Goal: Task Accomplishment & Management: Manage account settings

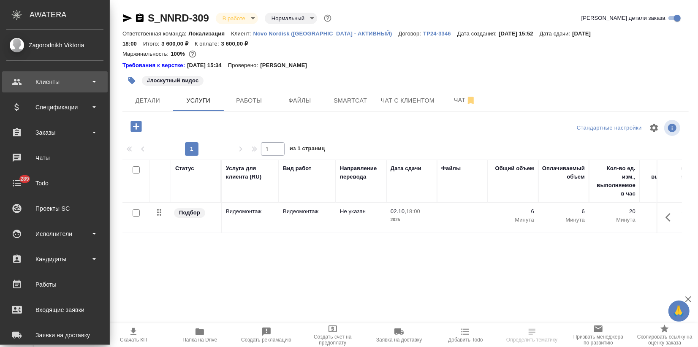
click at [48, 81] on div "Клиенты" at bounding box center [54, 82] width 97 height 13
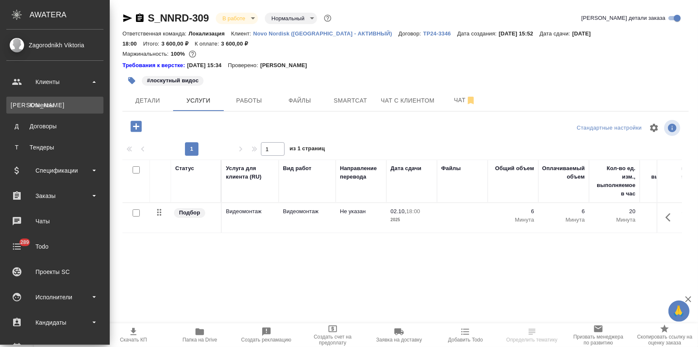
click at [43, 107] on div "Клиенты" at bounding box center [55, 105] width 89 height 8
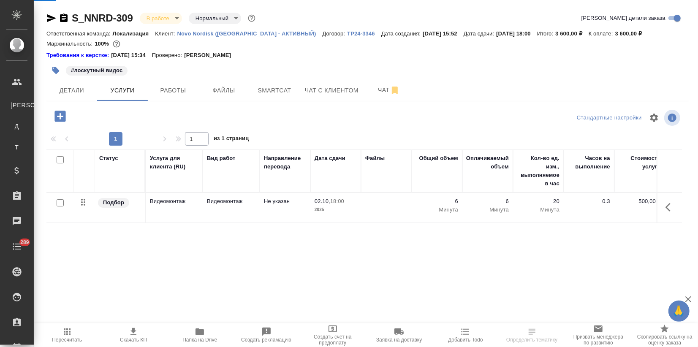
select select "RU"
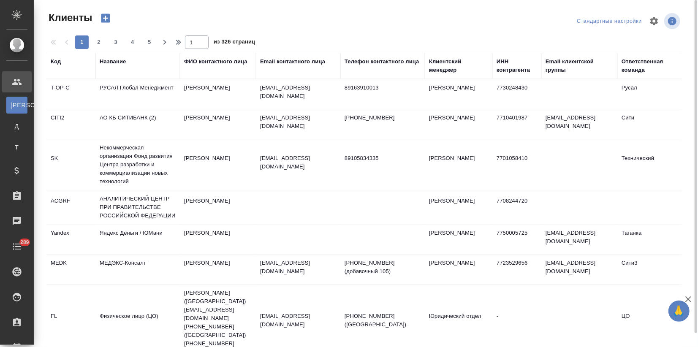
click at [114, 65] on div "Название" at bounding box center [113, 61] width 26 height 8
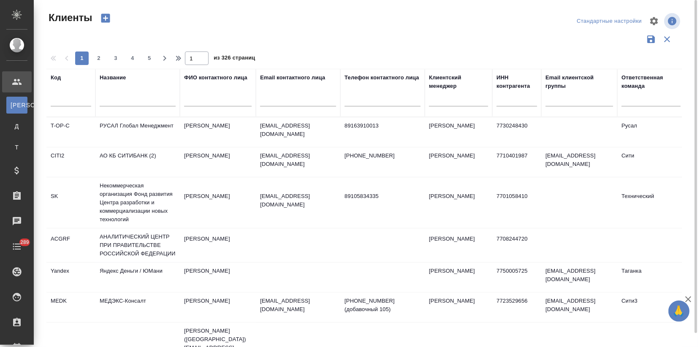
click at [111, 97] on input "text" at bounding box center [138, 101] width 76 height 11
type input "ftc"
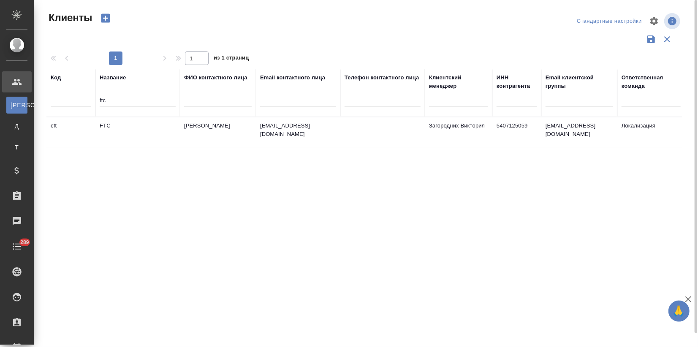
click at [176, 142] on td "FTC" at bounding box center [137, 132] width 84 height 30
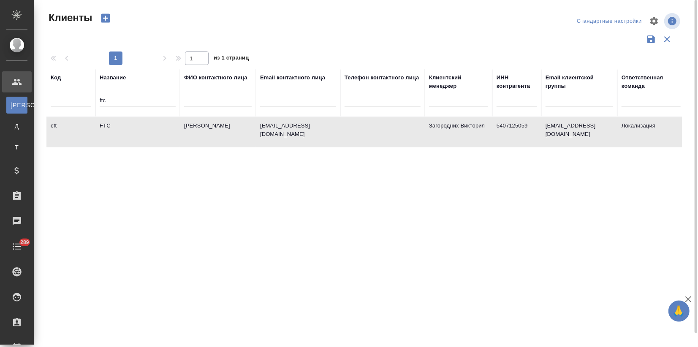
click at [176, 142] on td "FTC" at bounding box center [137, 132] width 84 height 30
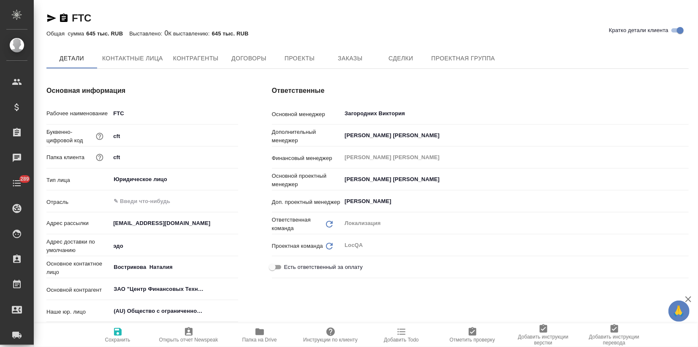
type textarea "x"
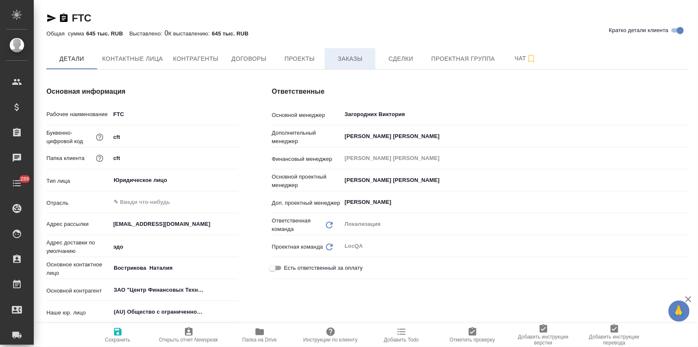
type textarea "x"
click at [352, 54] on span "Заказы" at bounding box center [350, 59] width 41 height 11
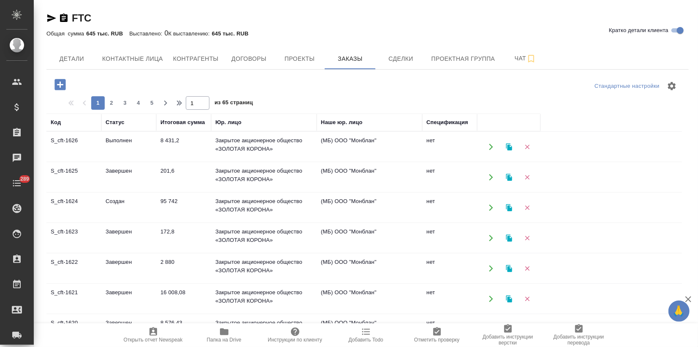
click at [147, 148] on td "Выполнен" at bounding box center [128, 147] width 55 height 30
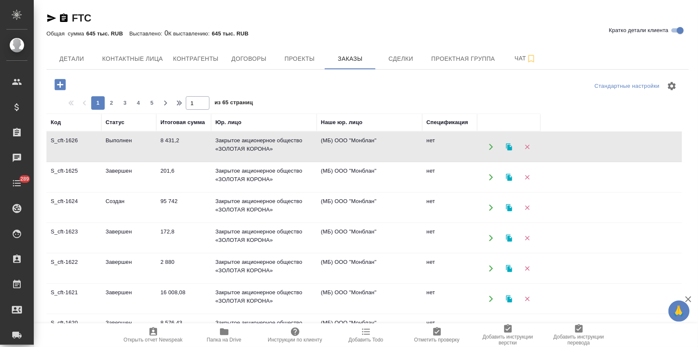
click at [147, 148] on td "Выполнен" at bounding box center [128, 147] width 55 height 30
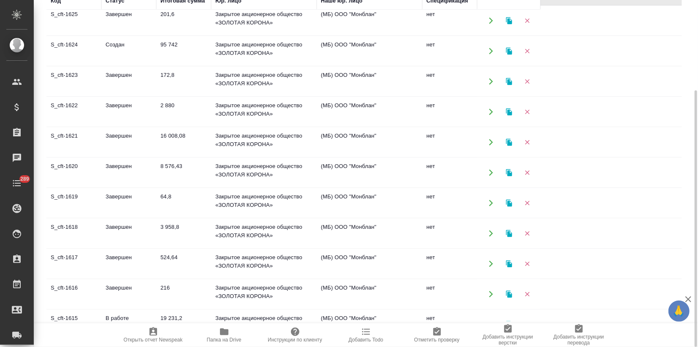
scroll to position [47, 0]
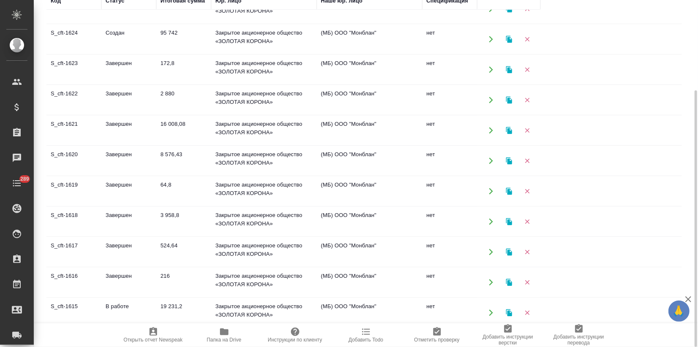
click at [103, 165] on td "Завершен" at bounding box center [128, 161] width 55 height 30
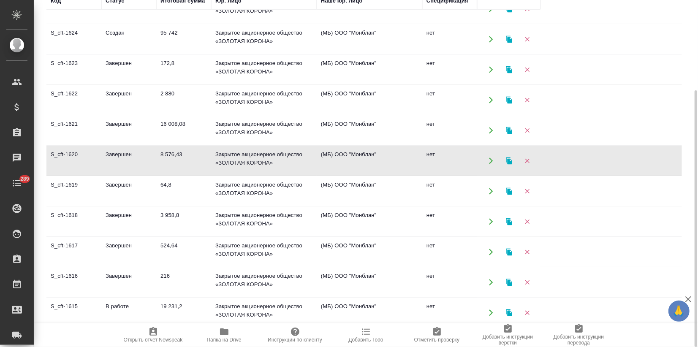
click at [103, 165] on td "Завершен" at bounding box center [128, 161] width 55 height 30
click at [117, 190] on td "Завершен" at bounding box center [128, 192] width 55 height 30
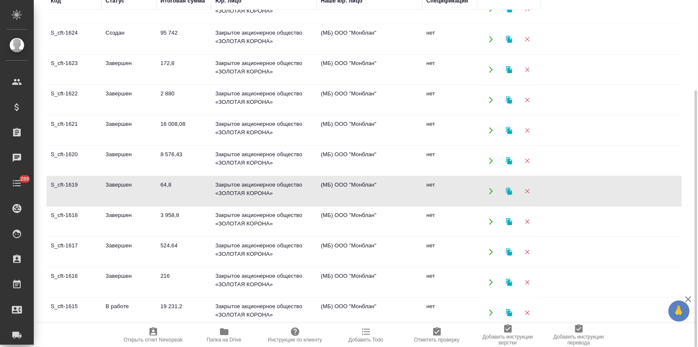
click at [115, 226] on td "Завершен" at bounding box center [128, 222] width 55 height 30
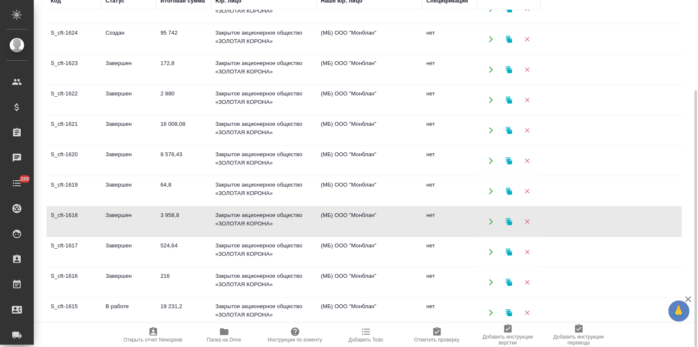
click at [115, 226] on td "Завершен" at bounding box center [128, 222] width 55 height 30
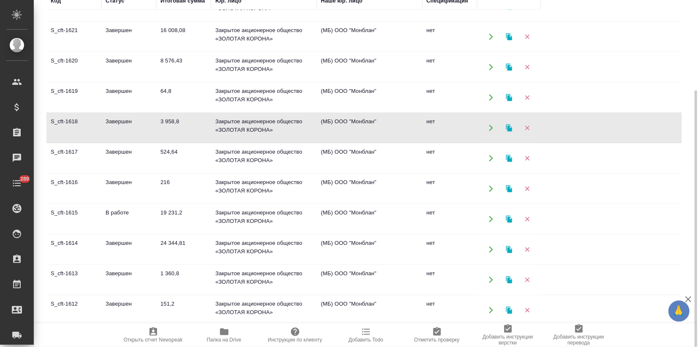
click at [88, 212] on td "S_cft-1615" at bounding box center [73, 219] width 55 height 30
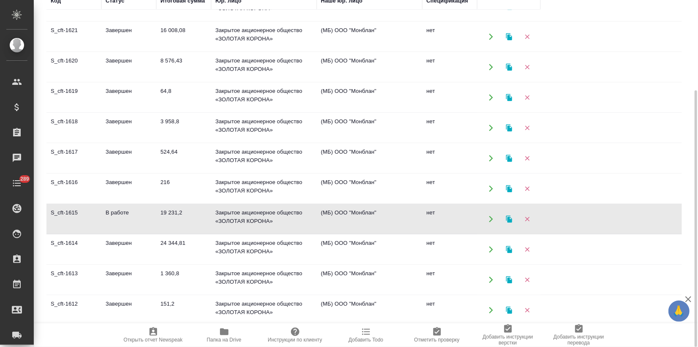
click at [71, 217] on td "S_cft-1615" at bounding box center [73, 219] width 55 height 30
click at [61, 251] on td "S_cft-1614" at bounding box center [73, 250] width 55 height 30
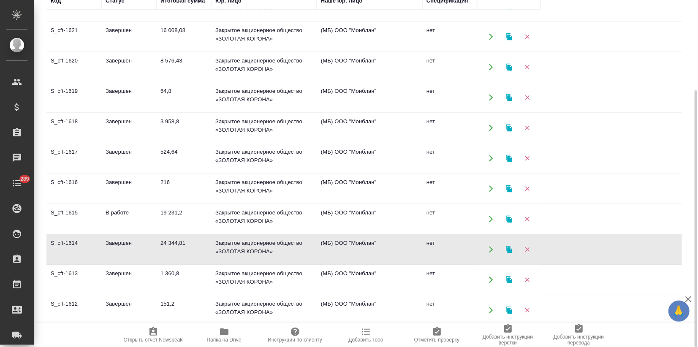
click at [61, 251] on td "S_cft-1614" at bounding box center [73, 250] width 55 height 30
click at [100, 280] on td "S_cft-1613" at bounding box center [73, 280] width 55 height 30
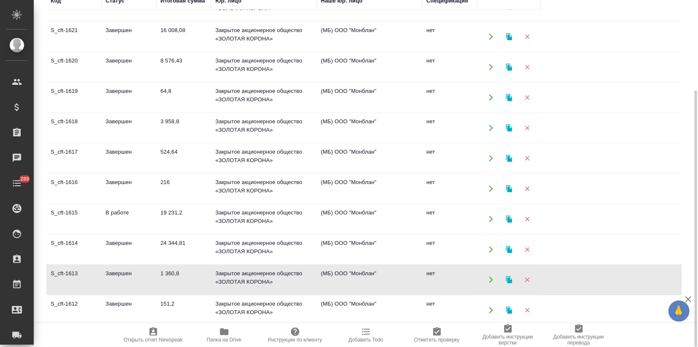
click at [100, 280] on td "S_cft-1613" at bounding box center [73, 280] width 55 height 30
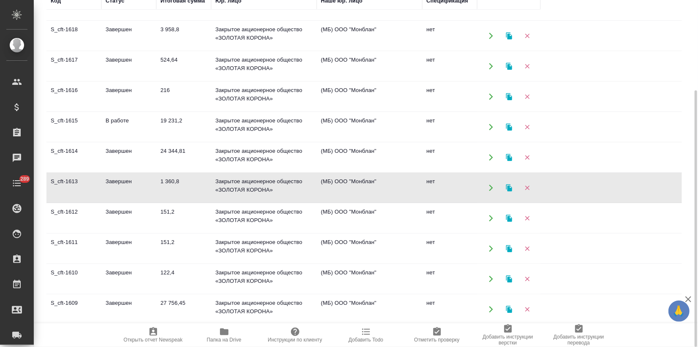
scroll to position [234, 0]
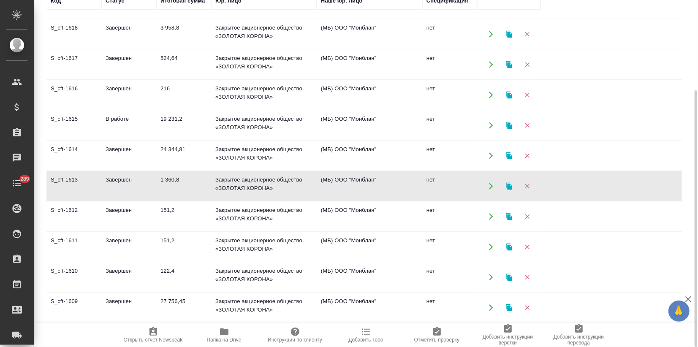
click at [78, 304] on td "S_cft-1609" at bounding box center [73, 308] width 55 height 30
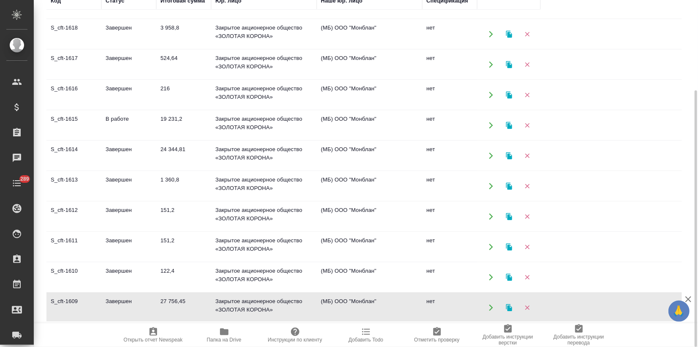
click at [78, 304] on td "S_cft-1609" at bounding box center [73, 308] width 55 height 30
click at [68, 279] on td "S_cft-1610" at bounding box center [73, 278] width 55 height 30
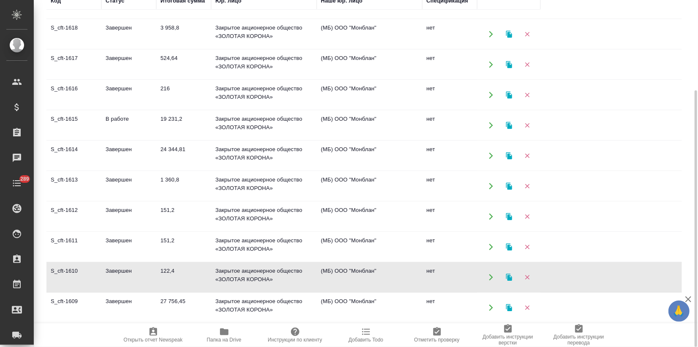
click at [68, 279] on td "S_cft-1610" at bounding box center [73, 278] width 55 height 30
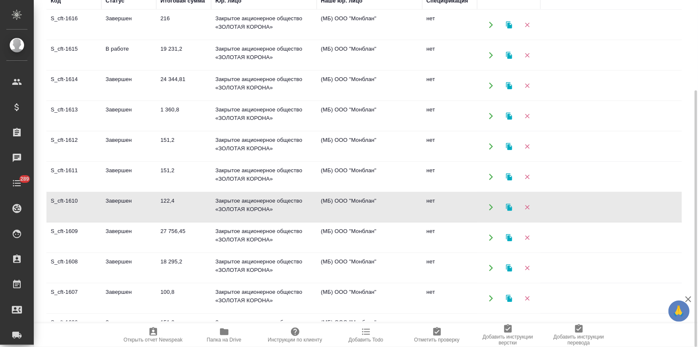
scroll to position [447, 0]
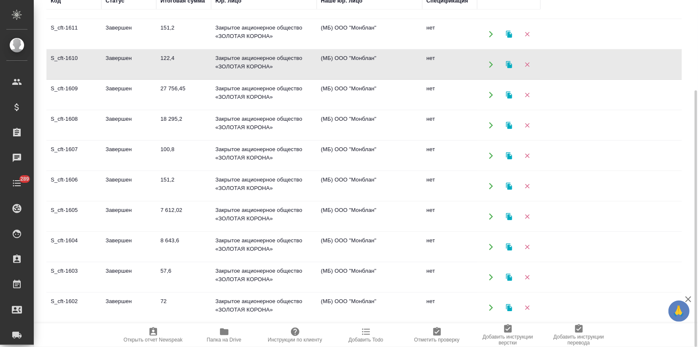
click at [65, 209] on td "S_cft-1605" at bounding box center [73, 217] width 55 height 30
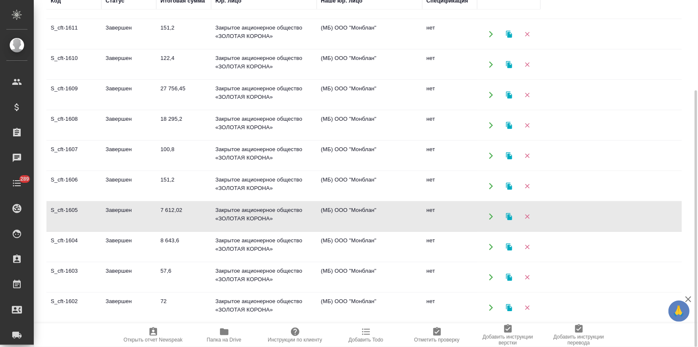
click at [65, 209] on td "S_cft-1605" at bounding box center [73, 217] width 55 height 30
click at [88, 254] on td "S_cft-1604" at bounding box center [73, 247] width 55 height 30
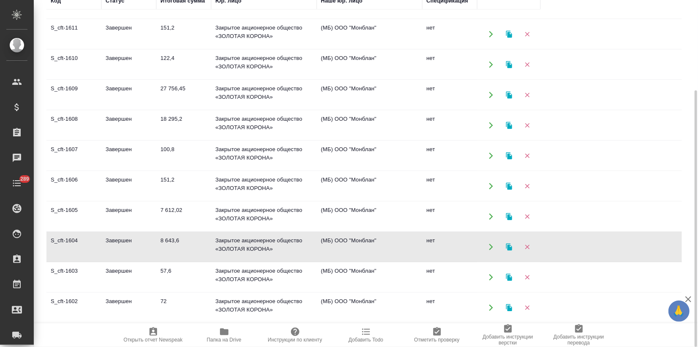
click at [88, 254] on td "S_cft-1604" at bounding box center [73, 247] width 55 height 30
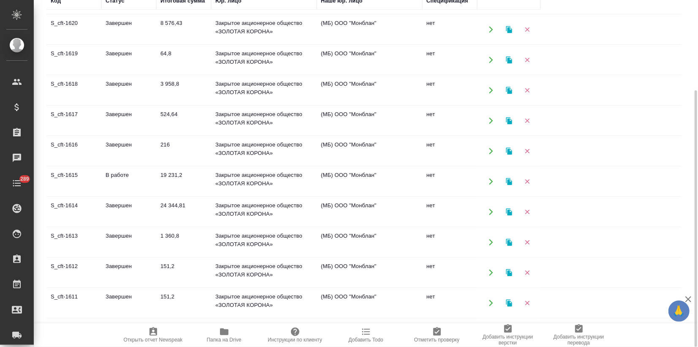
scroll to position [166, 0]
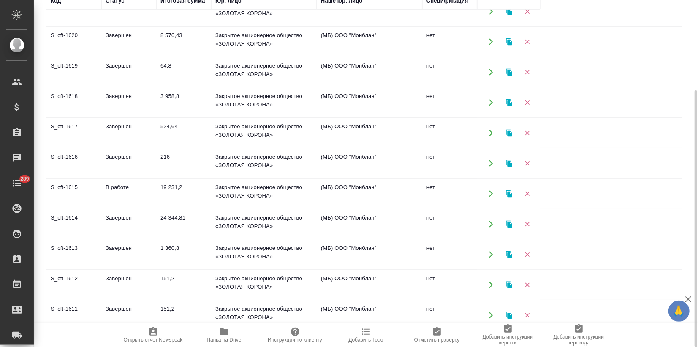
click at [103, 138] on td "Завершен" at bounding box center [128, 133] width 55 height 30
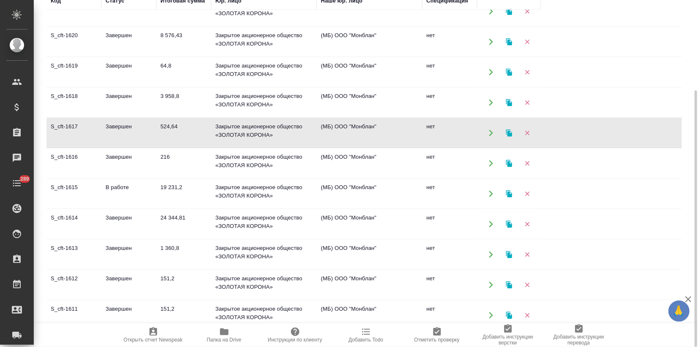
click at [103, 138] on td "Завершен" at bounding box center [128, 133] width 55 height 30
click at [509, 131] on icon "button" at bounding box center [509, 132] width 6 height 7
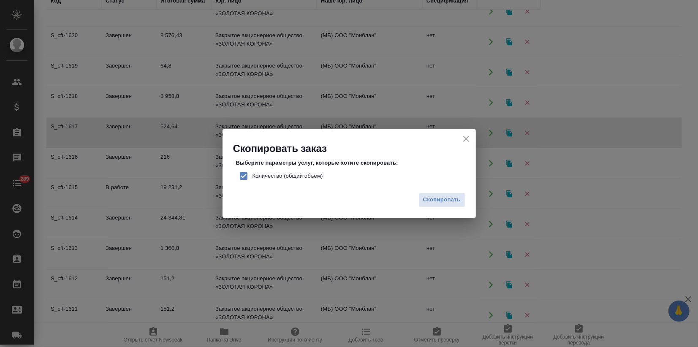
click at [240, 172] on input "Количество (общий объем)" at bounding box center [244, 176] width 18 height 18
checkbox input "false"
click at [452, 203] on span "Скопировать" at bounding box center [442, 200] width 38 height 10
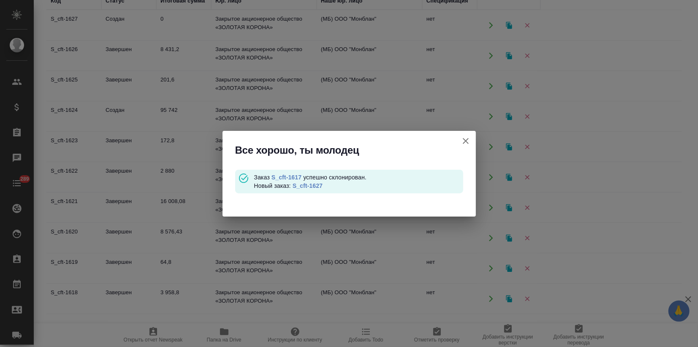
scroll to position [0, 0]
click at [298, 186] on link "S_cft-1627" at bounding box center [308, 185] width 30 height 7
click at [464, 138] on icon "button" at bounding box center [466, 141] width 10 height 10
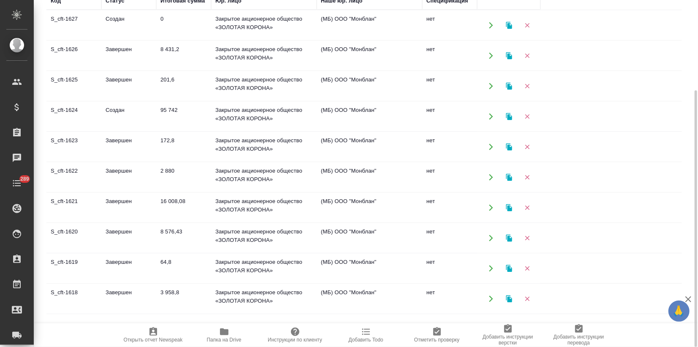
click at [106, 267] on td "Завершен" at bounding box center [128, 269] width 55 height 30
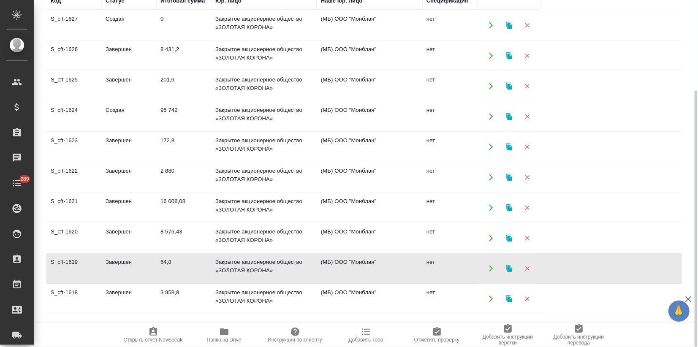
click at [163, 233] on td "8 576,43" at bounding box center [183, 238] width 55 height 30
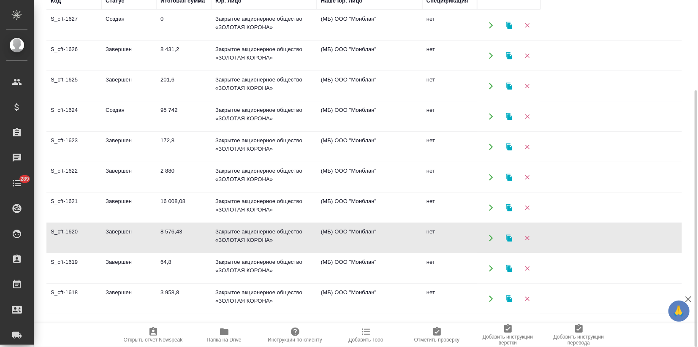
click at [157, 236] on td "8 576,43" at bounding box center [183, 238] width 55 height 30
click at [139, 207] on td "Завершен" at bounding box center [128, 208] width 55 height 30
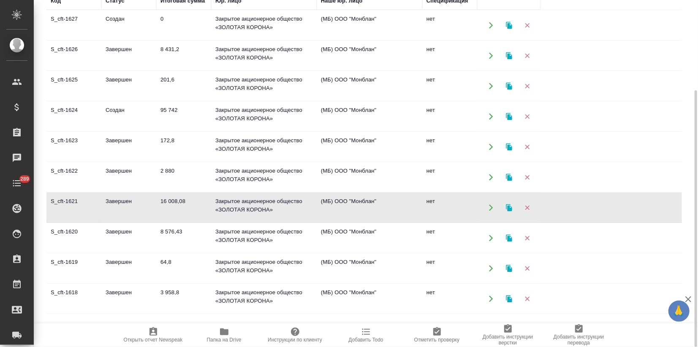
click at [139, 207] on td "Завершен" at bounding box center [128, 208] width 55 height 30
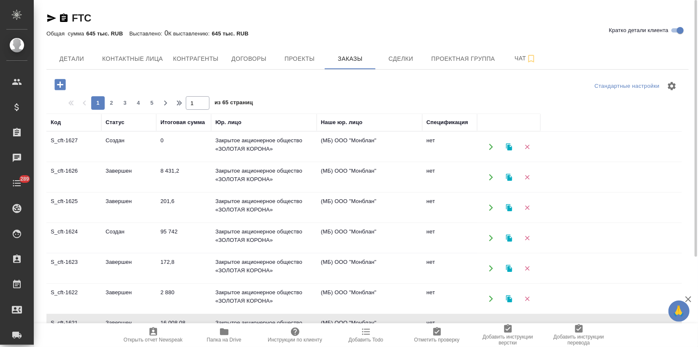
scroll to position [122, 0]
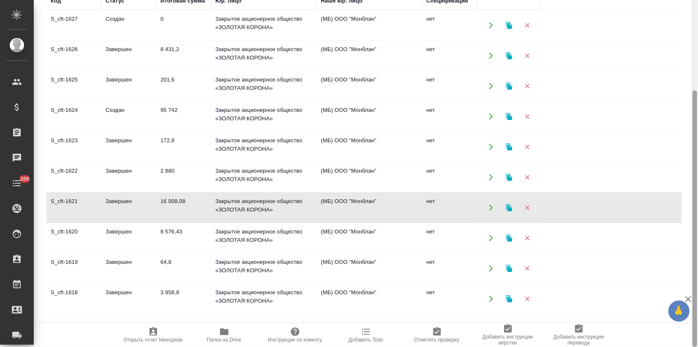
drag, startPoint x: 696, startPoint y: 190, endPoint x: 687, endPoint y: 236, distance: 46.9
click at [691, 228] on div "FTC Кратко детали клиента Общая сумма 645 тыс. RUB Выставлено: 0 К выставлению:…" at bounding box center [366, 173] width 664 height 347
click at [687, 297] on icon "button" at bounding box center [688, 299] width 10 height 10
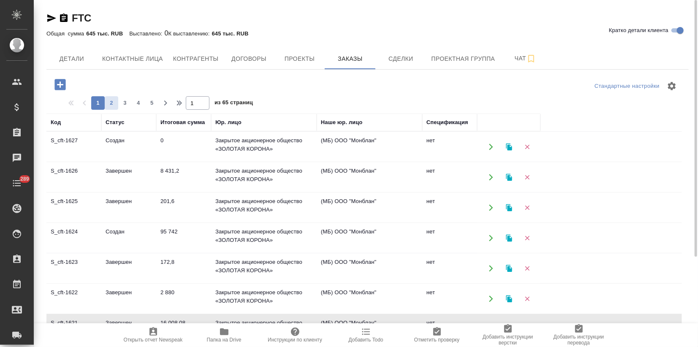
click at [116, 104] on span "2" at bounding box center [112, 103] width 14 height 8
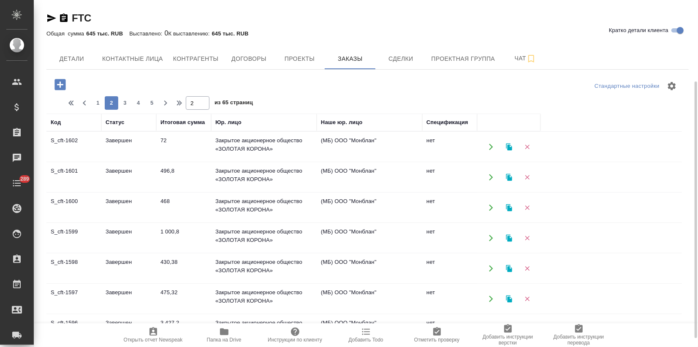
scroll to position [94, 0]
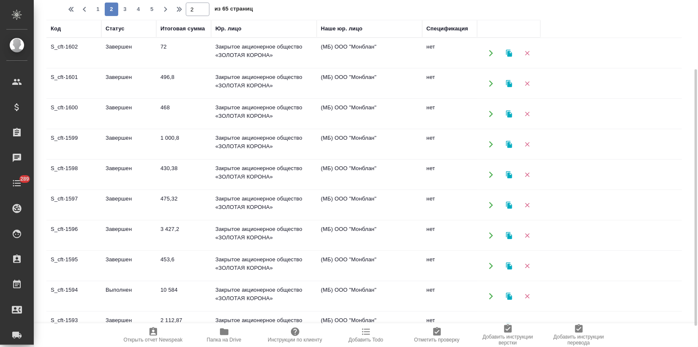
click at [117, 179] on td "Завершен" at bounding box center [128, 175] width 55 height 30
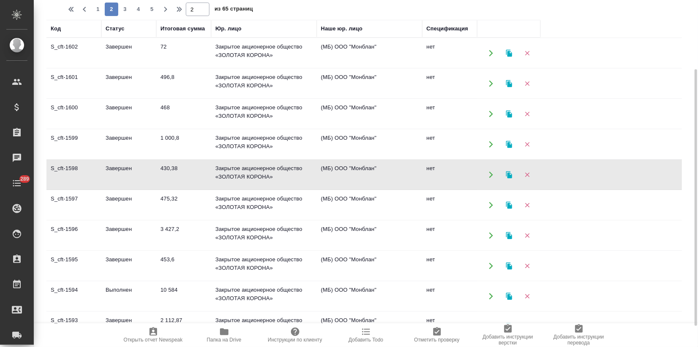
click at [117, 179] on td "Завершен" at bounding box center [128, 175] width 55 height 30
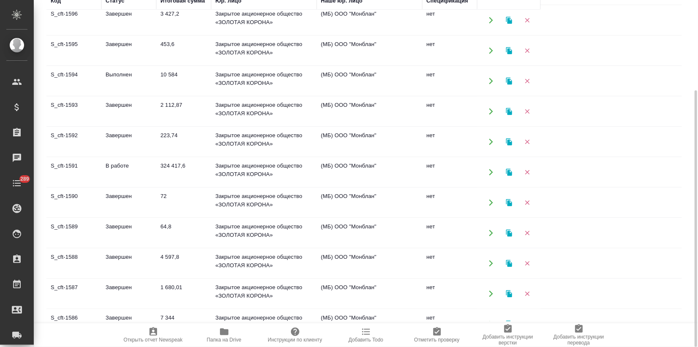
scroll to position [234, 0]
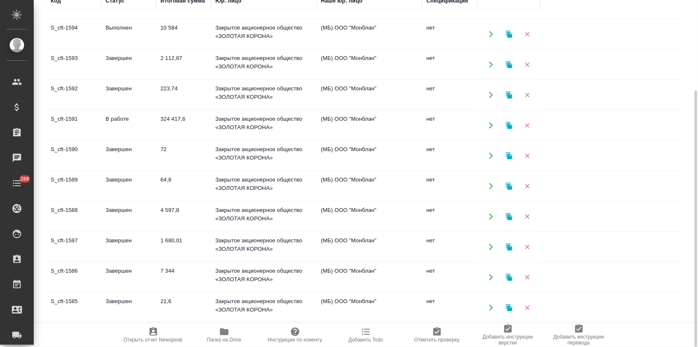
click at [130, 244] on td "Завершен" at bounding box center [128, 247] width 55 height 30
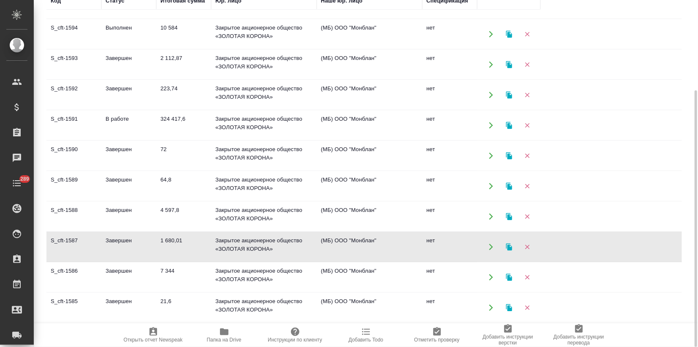
click at [130, 244] on td "Завершен" at bounding box center [128, 247] width 55 height 30
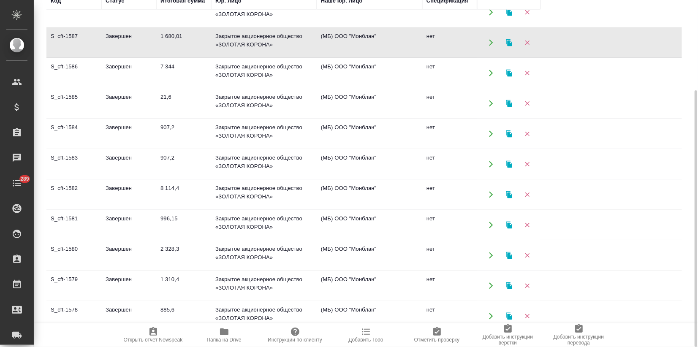
scroll to position [447, 0]
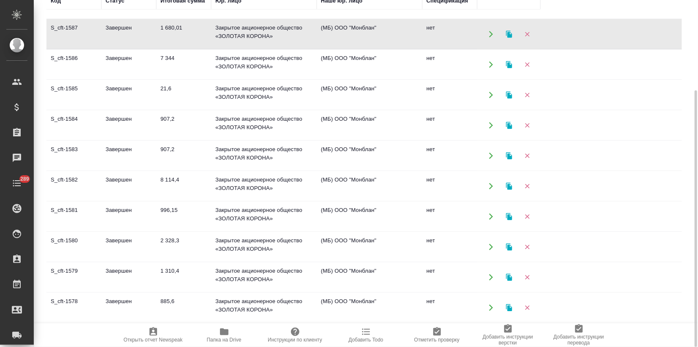
click at [125, 280] on td "Завершен" at bounding box center [128, 278] width 55 height 30
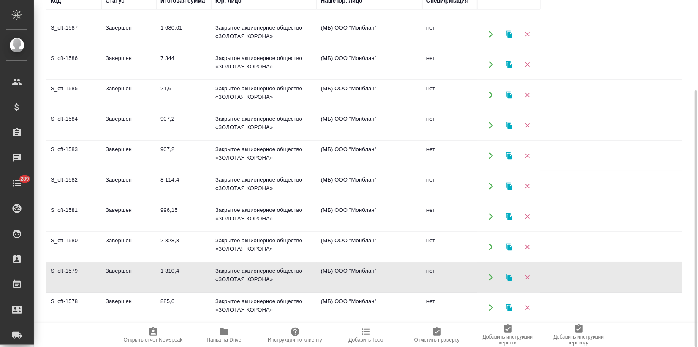
click at [125, 280] on td "Завершен" at bounding box center [128, 278] width 55 height 30
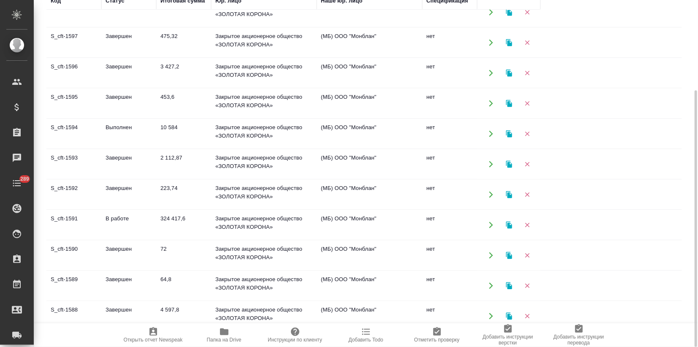
scroll to position [141, 0]
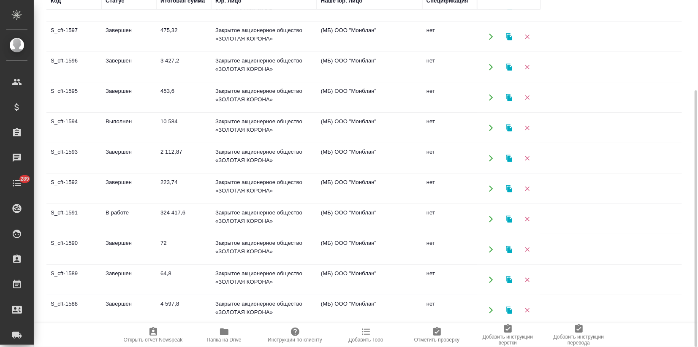
click at [141, 133] on td "Выполнен" at bounding box center [128, 128] width 55 height 30
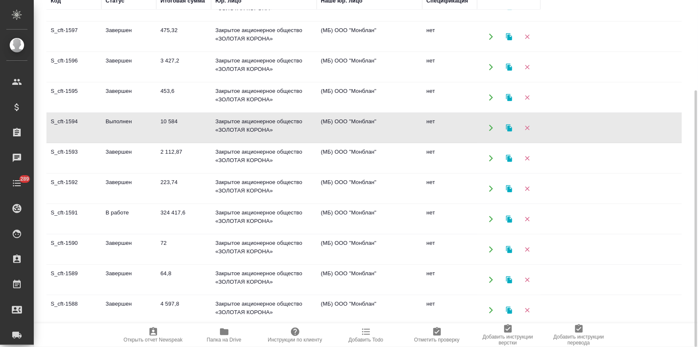
click at [141, 133] on td "Выполнен" at bounding box center [128, 128] width 55 height 30
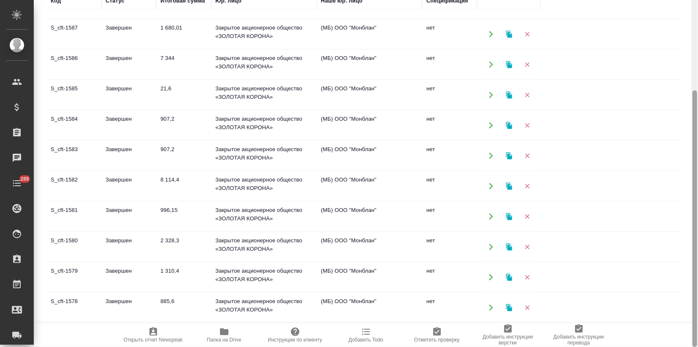
scroll to position [0, 0]
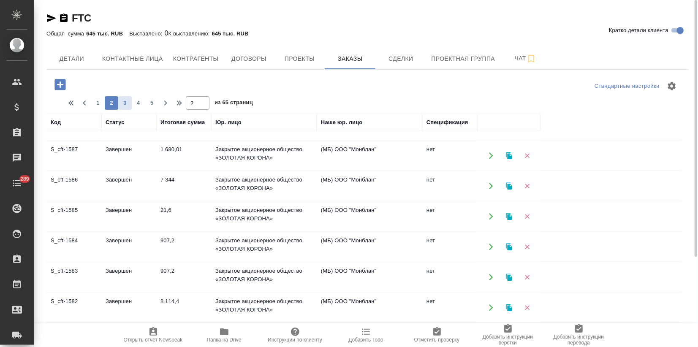
click at [128, 104] on span "3" at bounding box center [125, 103] width 14 height 8
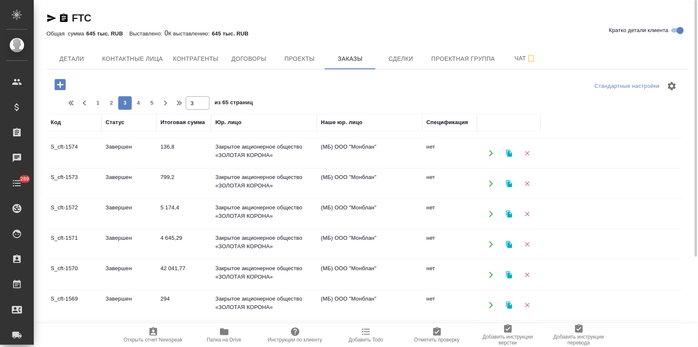
scroll to position [72, 0]
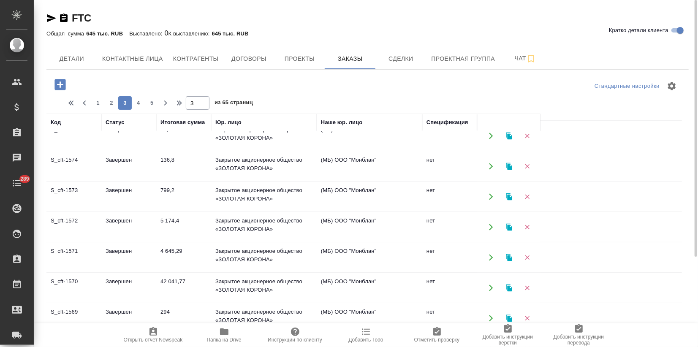
click at [166, 231] on td "5 174,4" at bounding box center [183, 227] width 55 height 30
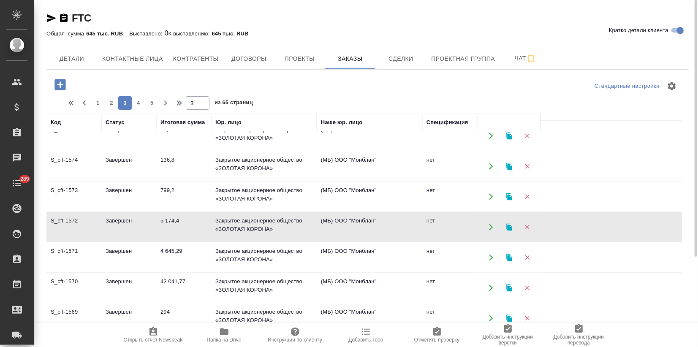
click at [166, 231] on td "5 174,4" at bounding box center [183, 227] width 55 height 30
click at [182, 202] on td "799,2" at bounding box center [183, 197] width 55 height 30
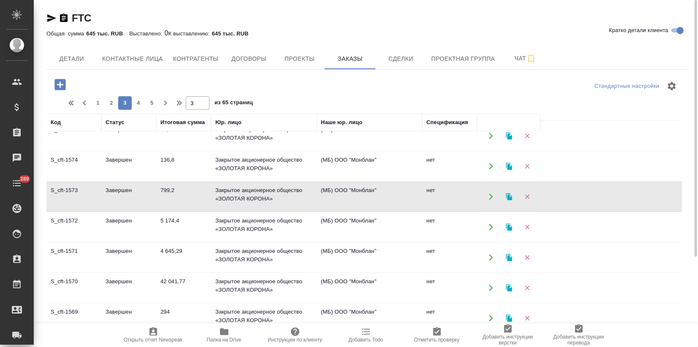
click at [182, 202] on td "799,2" at bounding box center [183, 197] width 55 height 30
click at [136, 101] on span "4" at bounding box center [139, 103] width 14 height 8
type input "4"
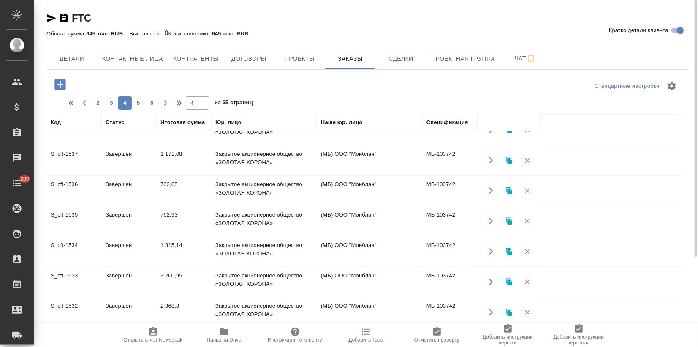
scroll to position [447, 0]
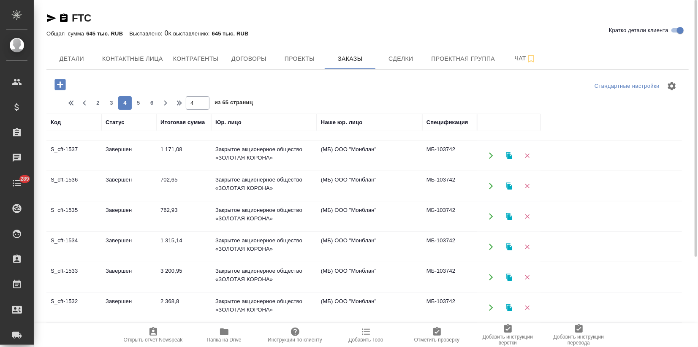
click at [133, 187] on td "Завершен" at bounding box center [128, 186] width 55 height 30
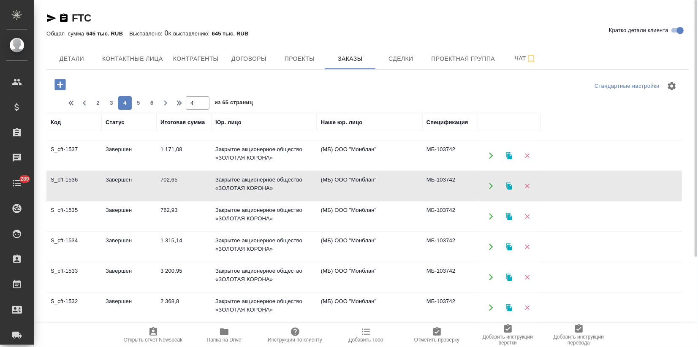
click at [133, 187] on td "Завершен" at bounding box center [128, 186] width 55 height 30
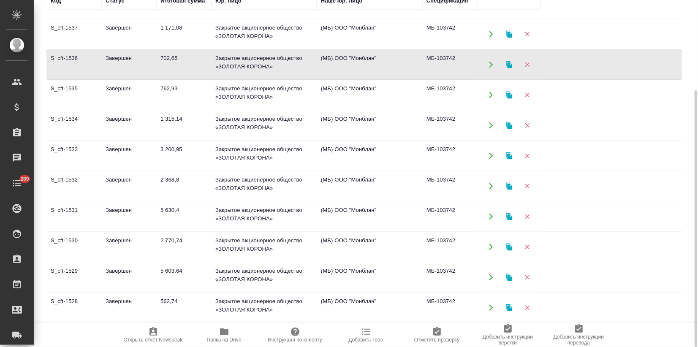
click at [157, 180] on td "2 368,8" at bounding box center [183, 186] width 55 height 30
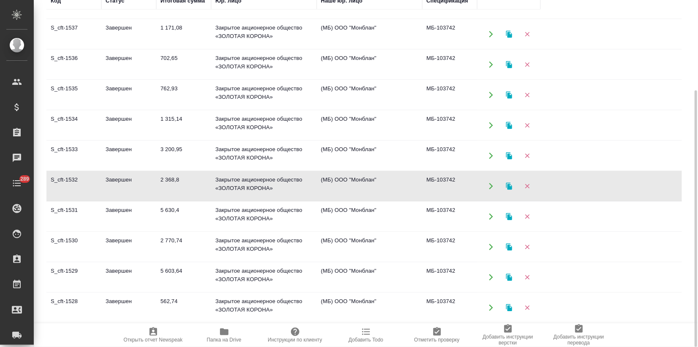
click at [157, 180] on td "2 368,8" at bounding box center [183, 186] width 55 height 30
click at [179, 151] on td "3 200,95" at bounding box center [183, 156] width 55 height 30
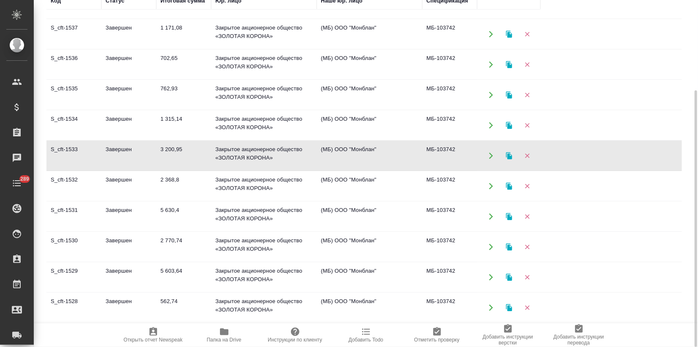
click at [508, 154] on icon "button" at bounding box center [509, 155] width 6 height 7
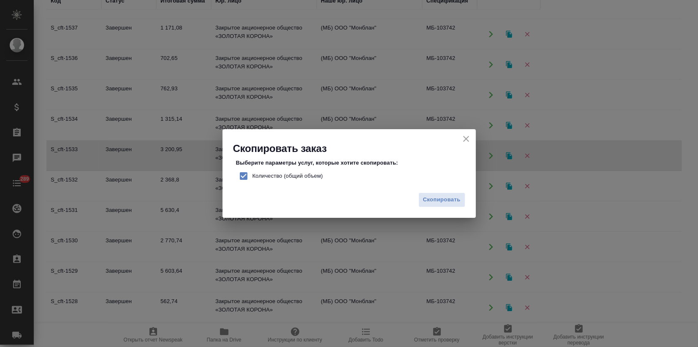
click at [243, 174] on input "Количество (общий объем)" at bounding box center [244, 176] width 18 height 18
checkbox input "false"
click at [454, 197] on span "Скопировать" at bounding box center [442, 200] width 38 height 10
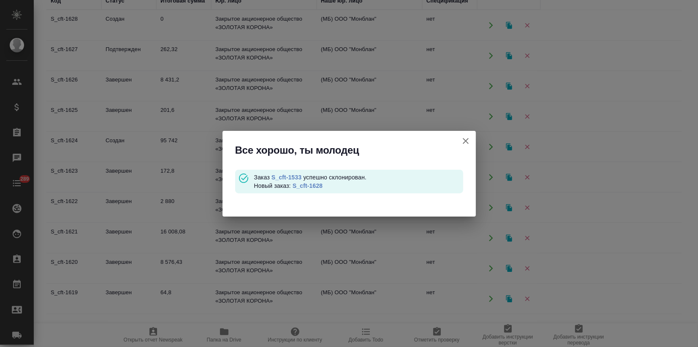
scroll to position [0, 0]
click at [312, 185] on link "S_cft-1628" at bounding box center [308, 185] width 30 height 7
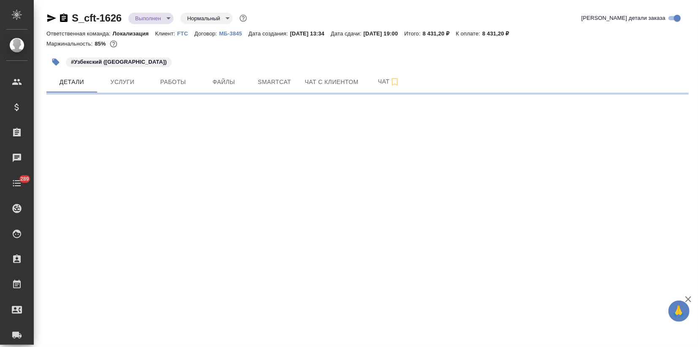
select select "RU"
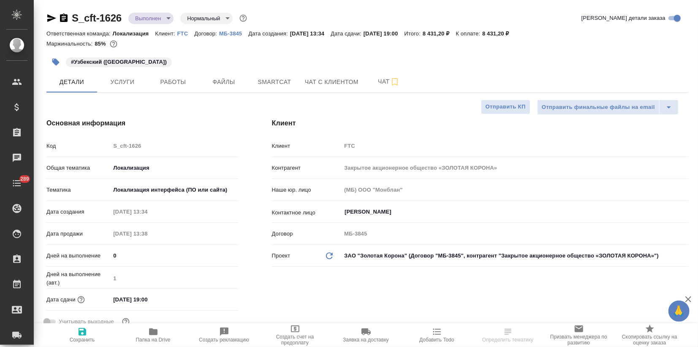
type textarea "x"
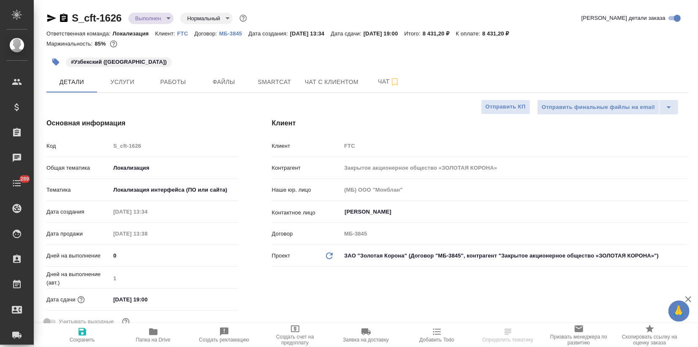
type textarea "x"
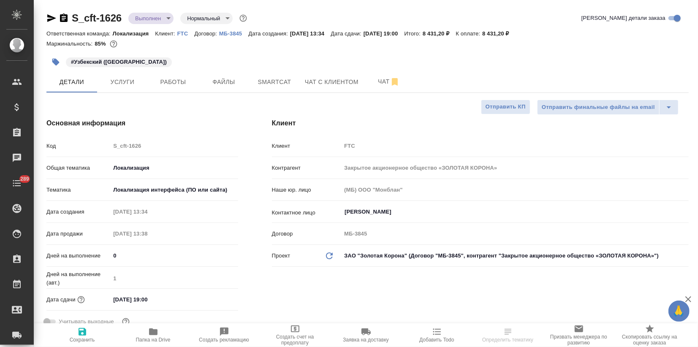
type textarea "x"
select select "RU"
type textarea "x"
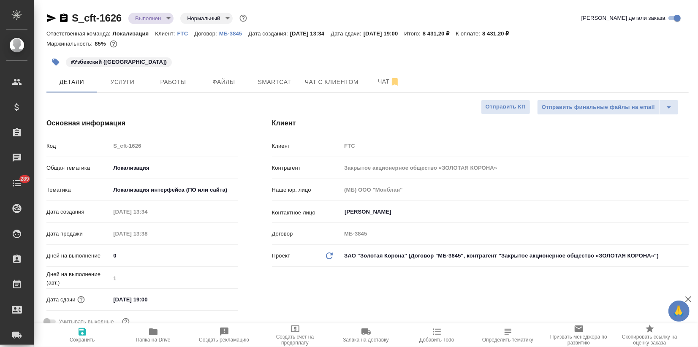
type textarea "x"
click at [146, 19] on body "🙏 .cls-1 fill:#fff; AWATERA Zagorodnikh Viktoria Клиенты Спецификации Заказы 0 …" at bounding box center [349, 173] width 698 height 347
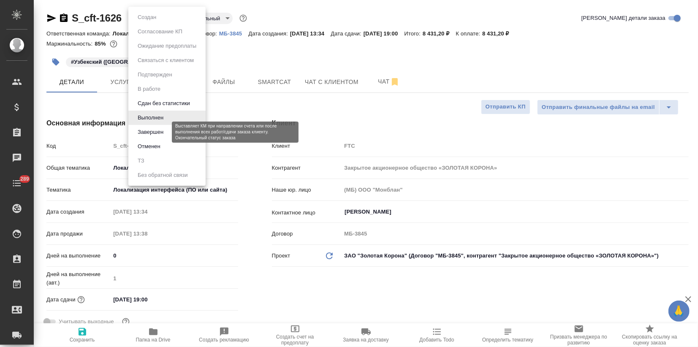
click at [151, 135] on button "Завершен" at bounding box center [150, 132] width 31 height 9
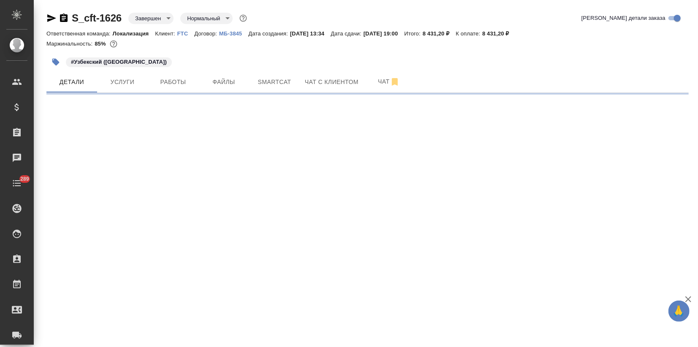
select select "RU"
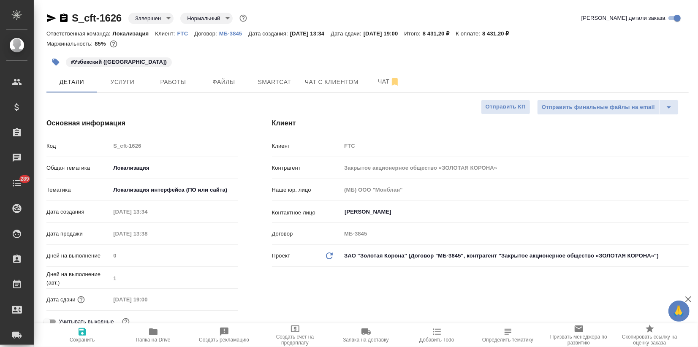
type textarea "x"
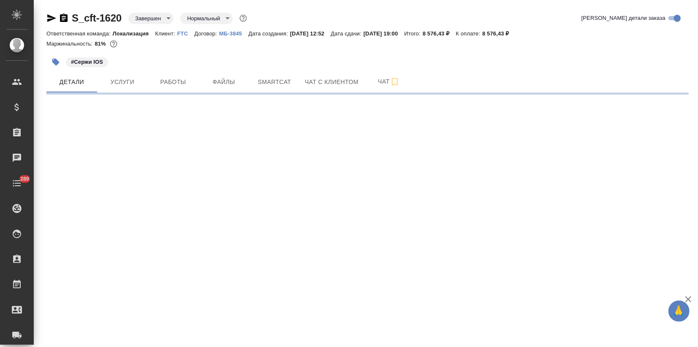
select select "RU"
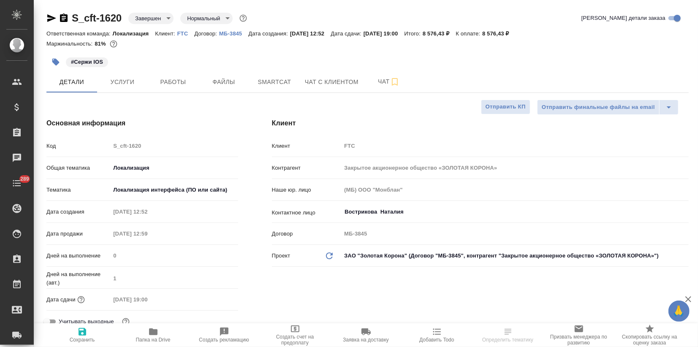
type textarea "x"
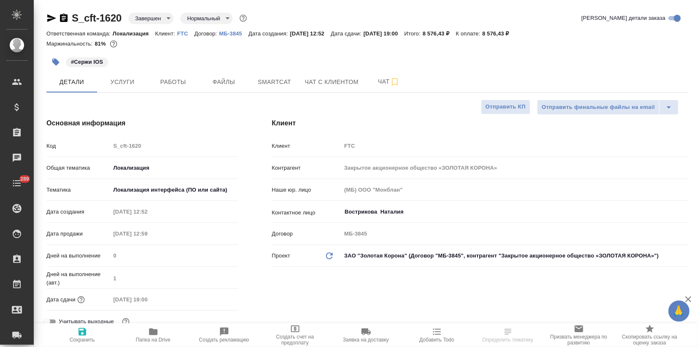
type textarea "x"
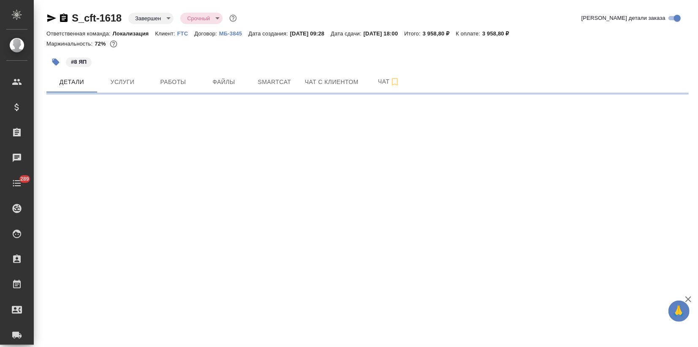
select select "RU"
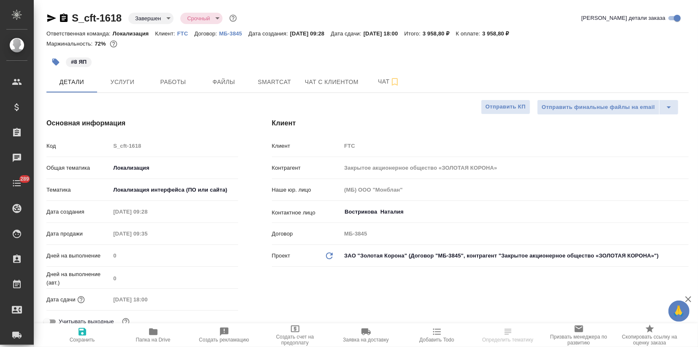
type textarea "x"
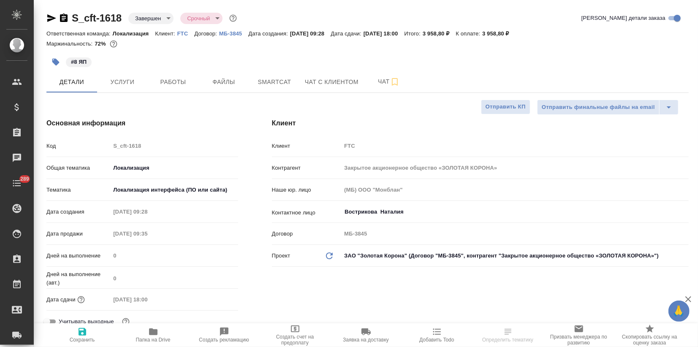
type textarea "x"
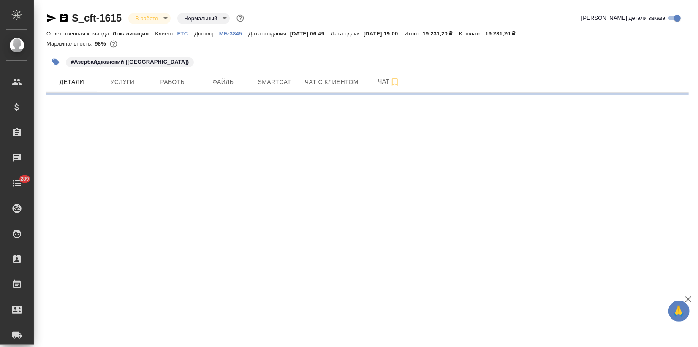
select select "RU"
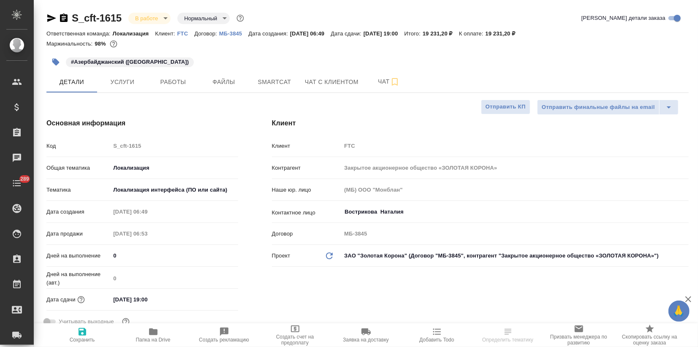
type textarea "x"
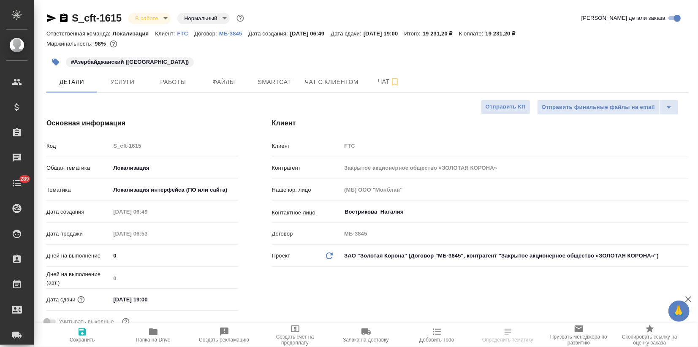
type textarea "x"
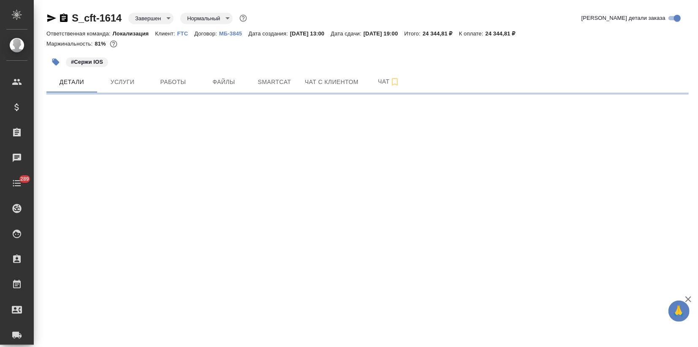
select select "RU"
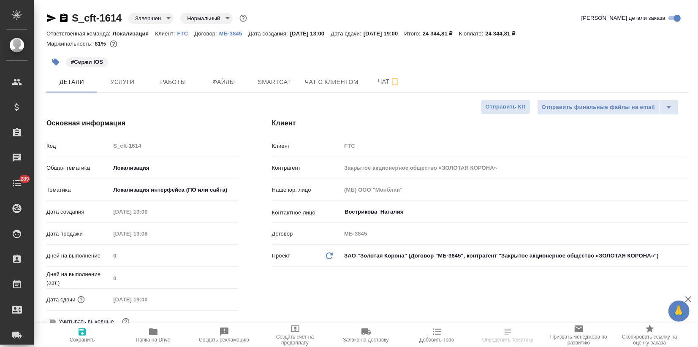
type textarea "x"
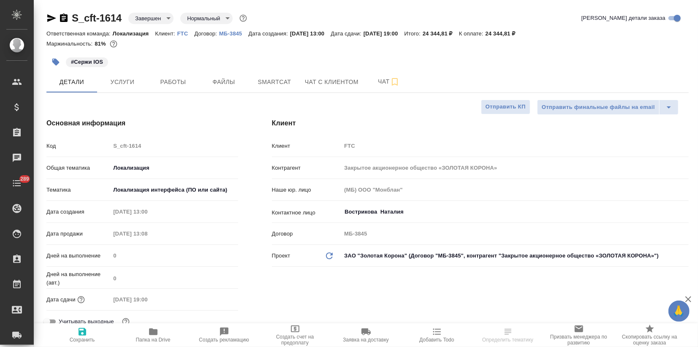
type textarea "x"
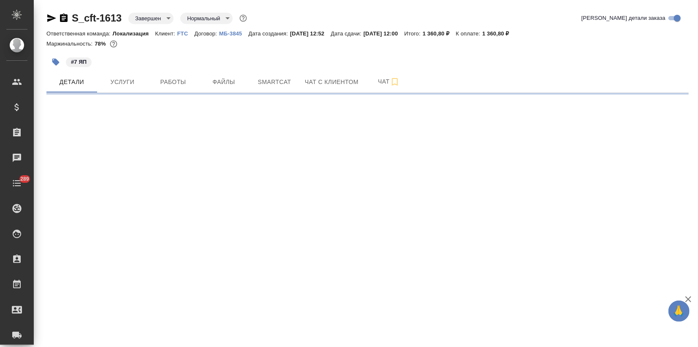
select select "RU"
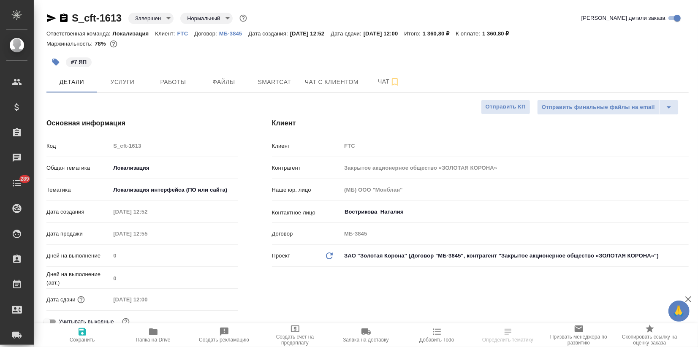
type textarea "x"
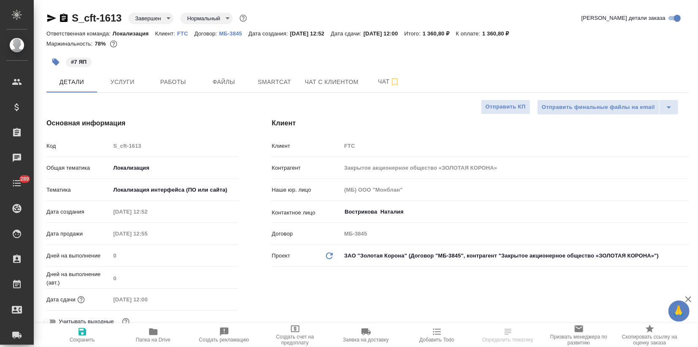
type textarea "x"
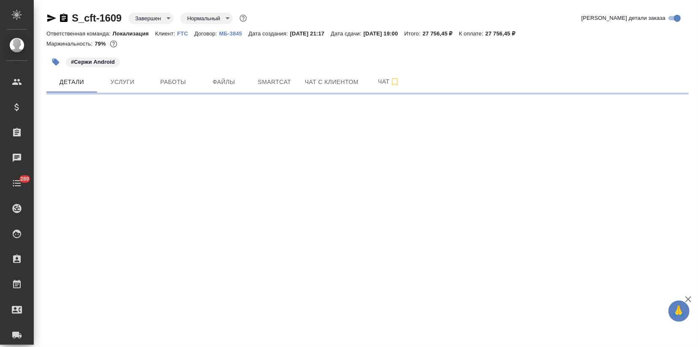
select select "RU"
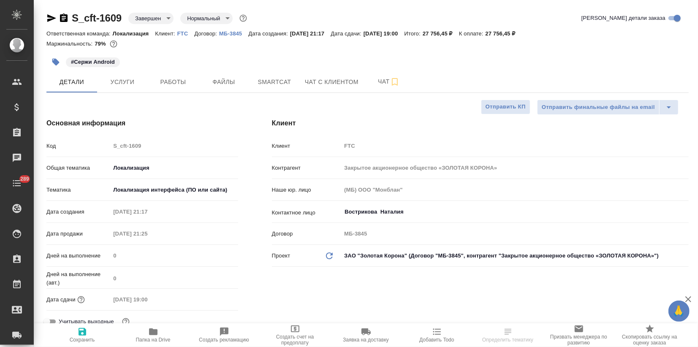
type textarea "x"
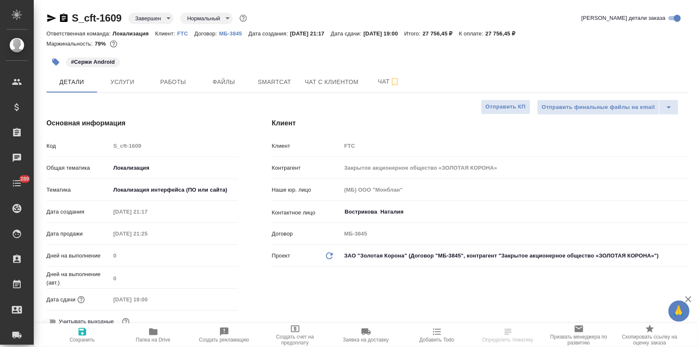
type textarea "x"
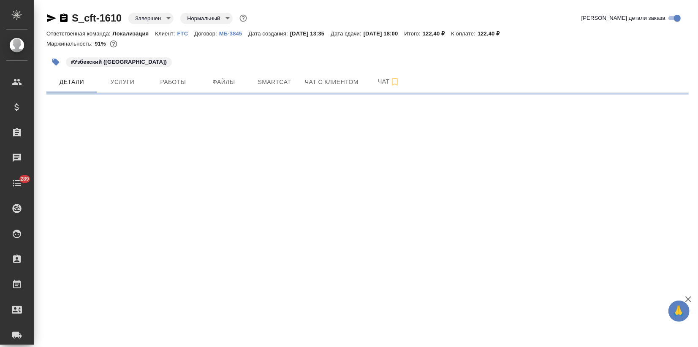
select select "RU"
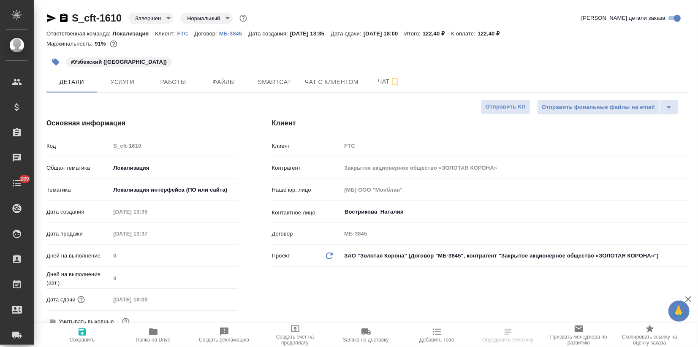
type textarea "x"
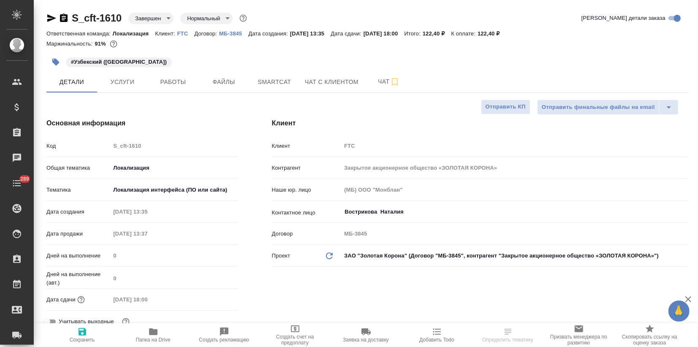
type textarea "x"
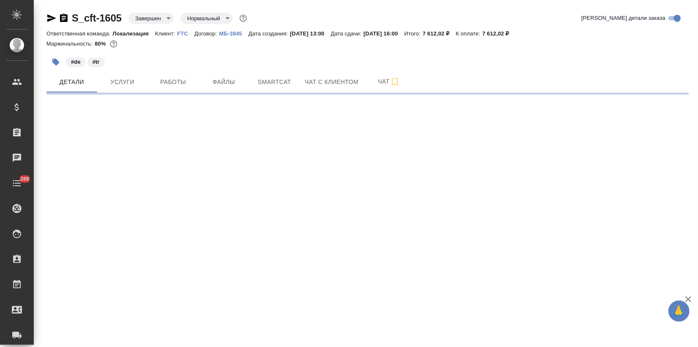
select select "RU"
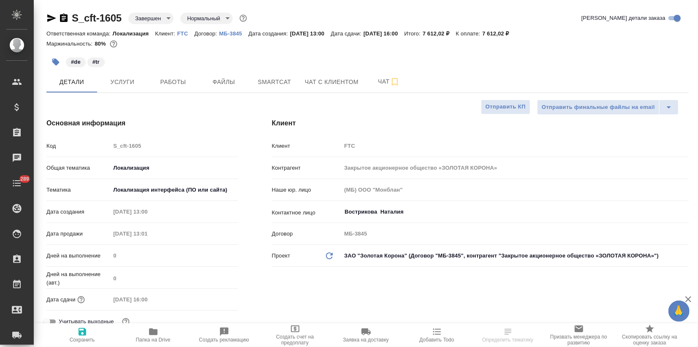
type textarea "x"
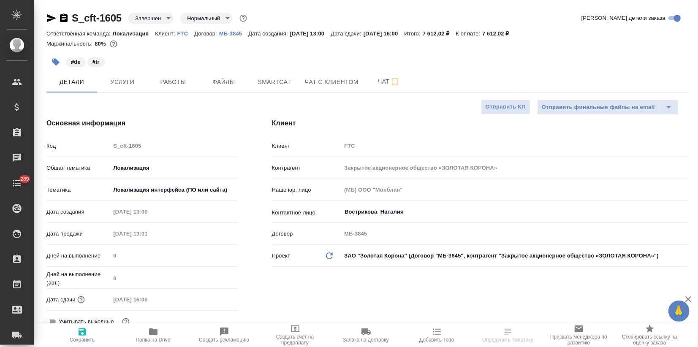
type textarea "x"
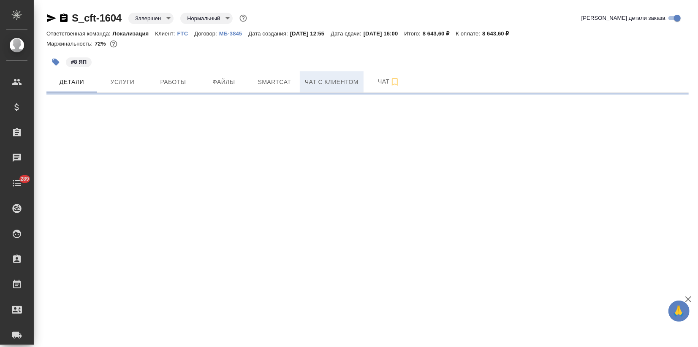
select select "RU"
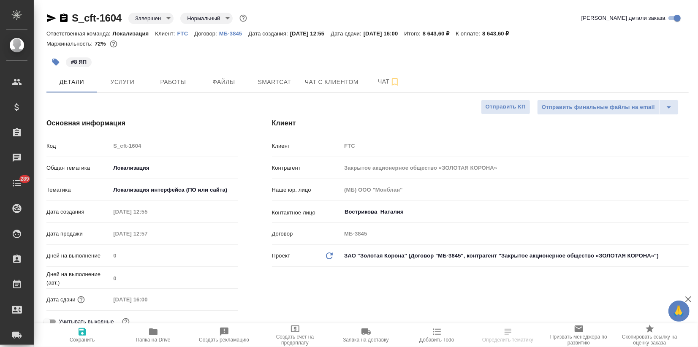
type textarea "x"
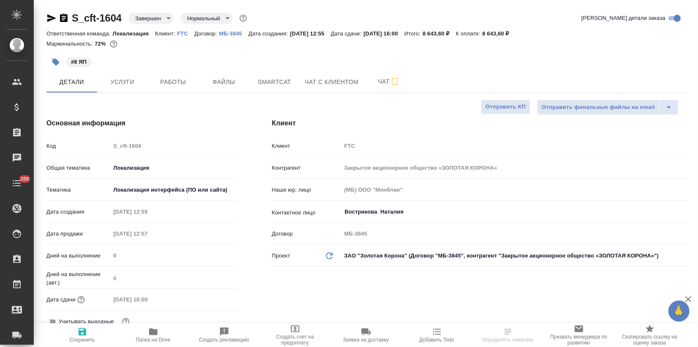
type textarea "x"
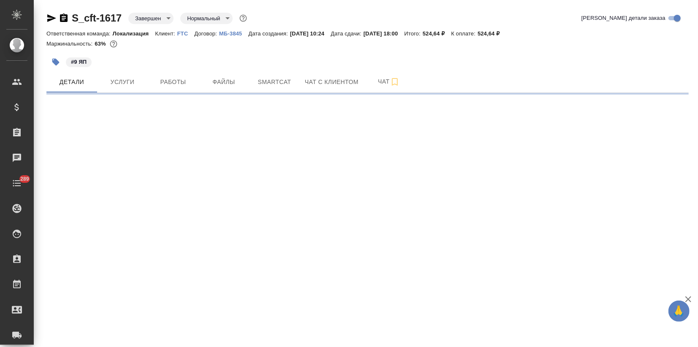
select select "RU"
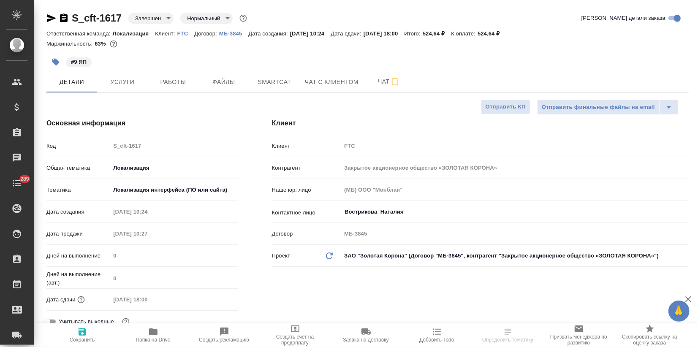
type textarea "x"
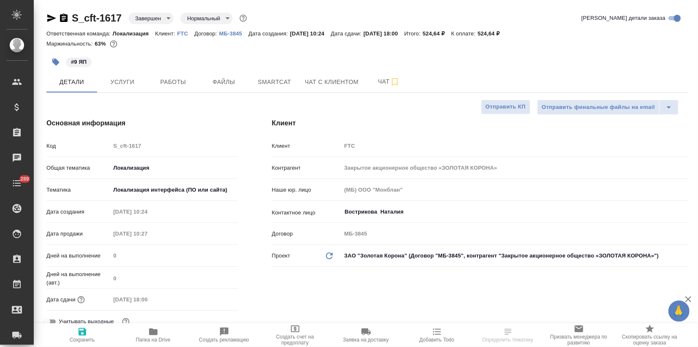
type textarea "x"
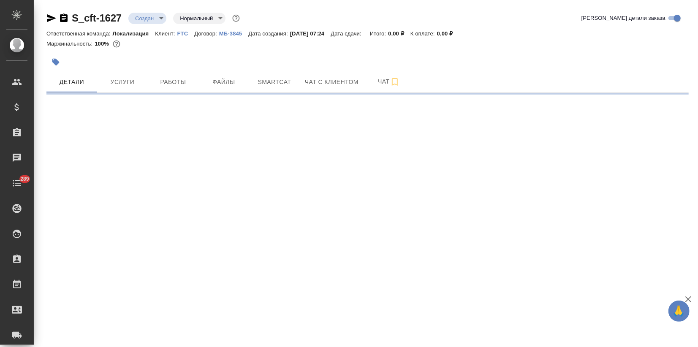
select select "RU"
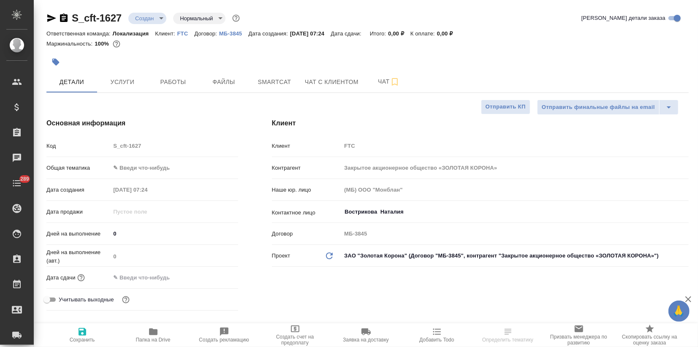
type textarea "x"
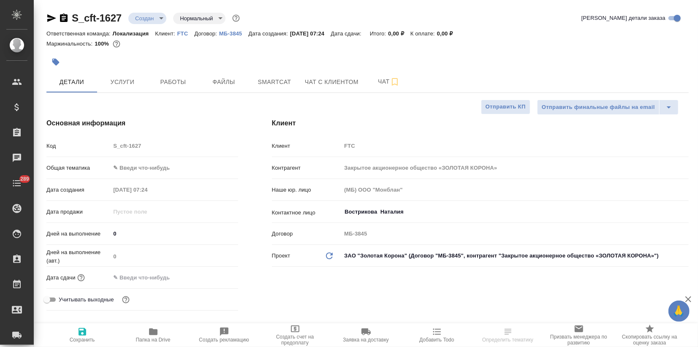
type textarea "x"
drag, startPoint x: 123, startPoint y: 14, endPoint x: 68, endPoint y: 8, distance: 55.2
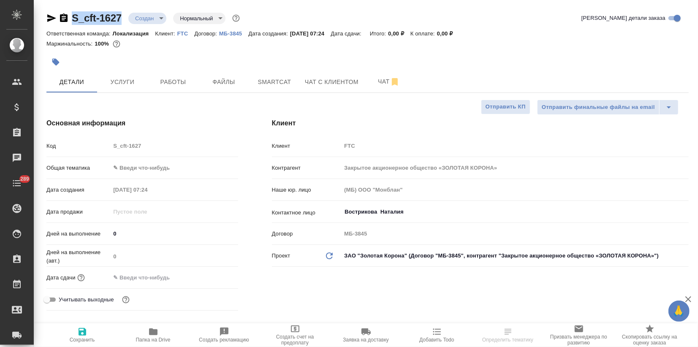
copy link "S_cft-1627"
type textarea "x"
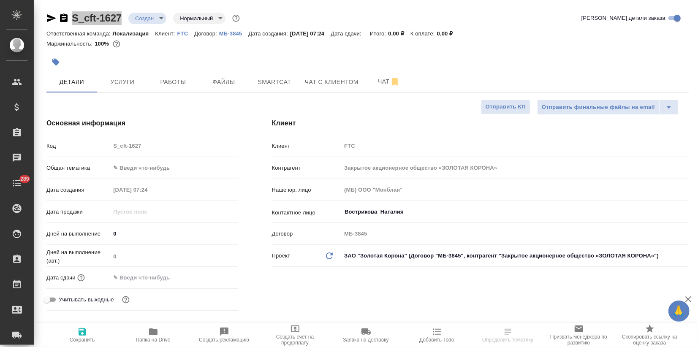
select select "RU"
type textarea "x"
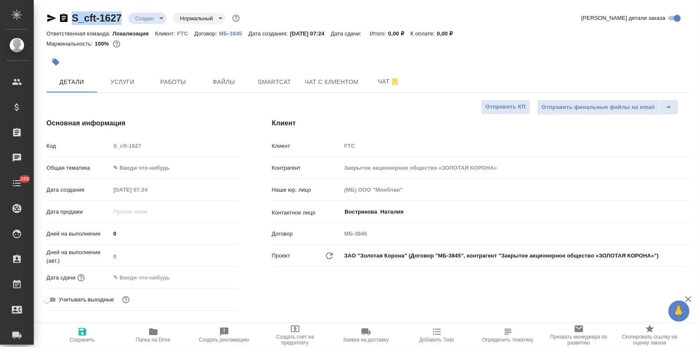
type textarea "x"
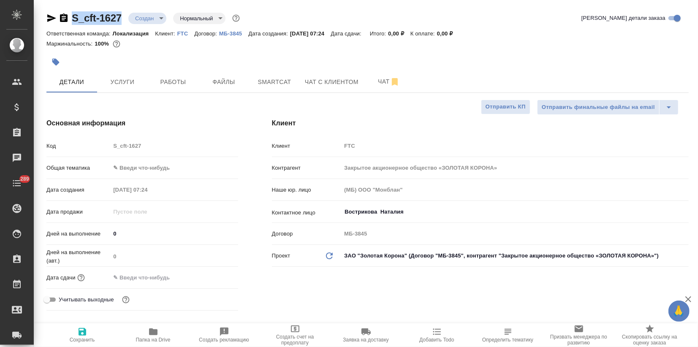
type textarea "x"
click at [124, 168] on body "🙏 .cls-1 fill:#fff; AWATERA Zagorodnikh Viktoria Клиенты Спецификации Заказы 0 …" at bounding box center [349, 173] width 698 height 347
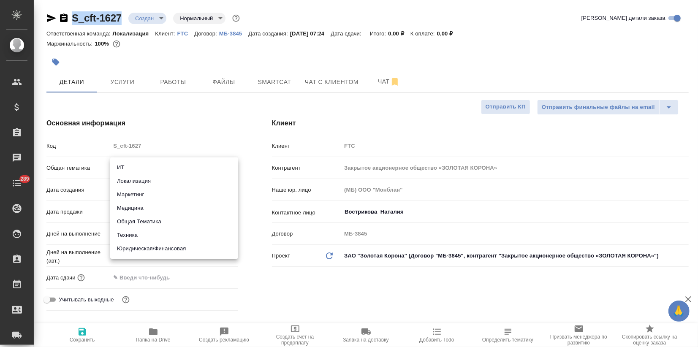
click at [131, 182] on li "Локализация" at bounding box center [174, 181] width 128 height 14
type input "local"
type textarea "x"
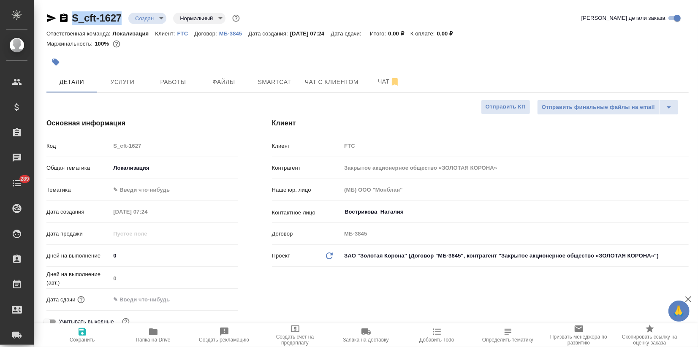
click at [132, 193] on body "🙏 .cls-1 fill:#fff; AWATERA Zagorodnikh Viktoria Клиенты Спецификации Заказы 0 …" at bounding box center [349, 173] width 698 height 347
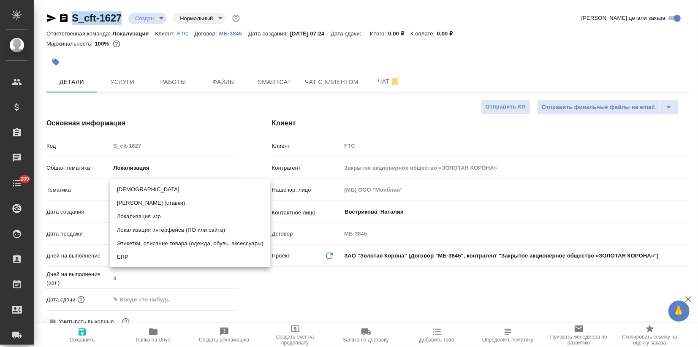
click at [136, 231] on li "Локализация интерфейса (ПО или сайта)" at bounding box center [190, 230] width 160 height 14
type textarea "x"
type input "5a8b8b956a9677013d343e0d"
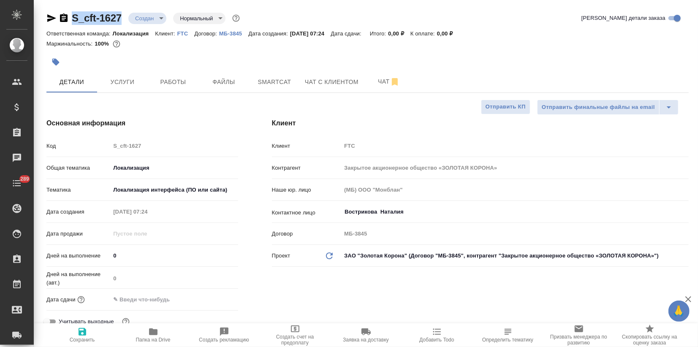
drag, startPoint x: 85, startPoint y: 339, endPoint x: 90, endPoint y: 283, distance: 56.9
click at [85, 339] on span "Сохранить" at bounding box center [82, 340] width 25 height 6
type textarea "x"
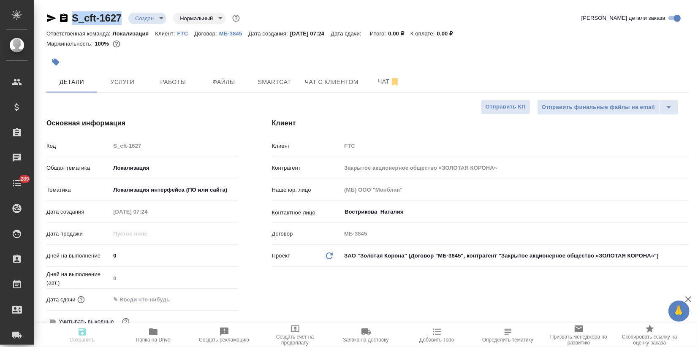
type textarea "x"
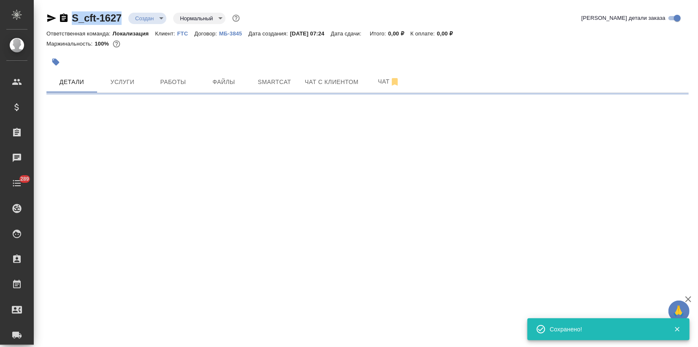
select select "RU"
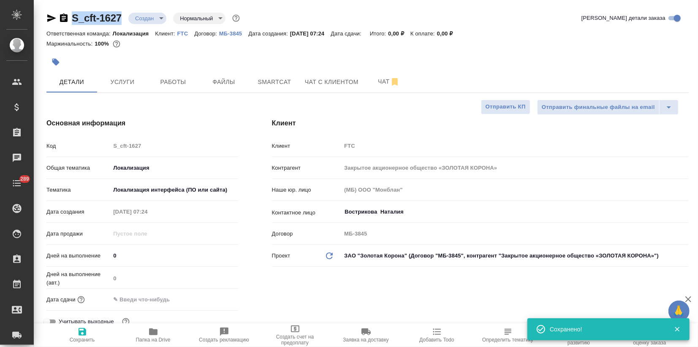
type textarea "x"
click at [55, 64] on icon "button" at bounding box center [55, 62] width 7 height 7
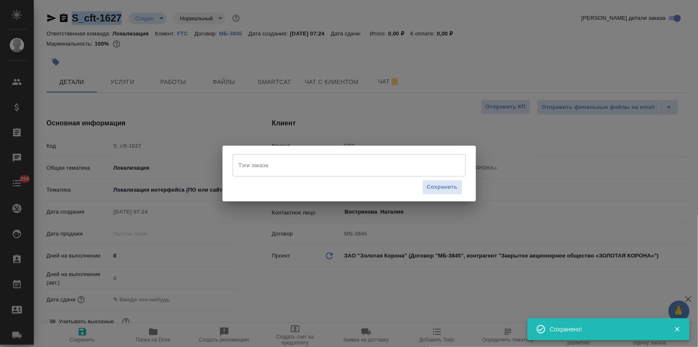
click at [248, 169] on input "Тэги заказа" at bounding box center [340, 165] width 209 height 14
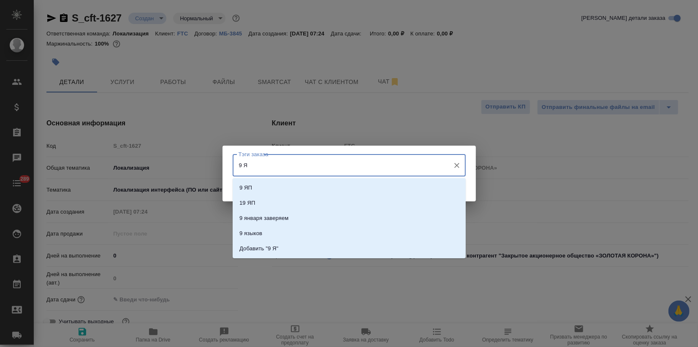
type input "9 ЯП"
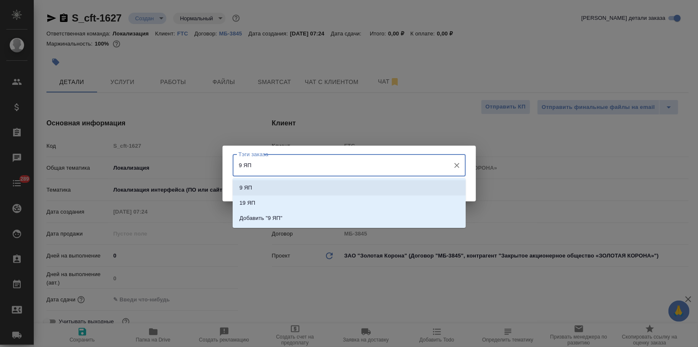
click at [248, 184] on p "9 ЯП" at bounding box center [245, 188] width 13 height 8
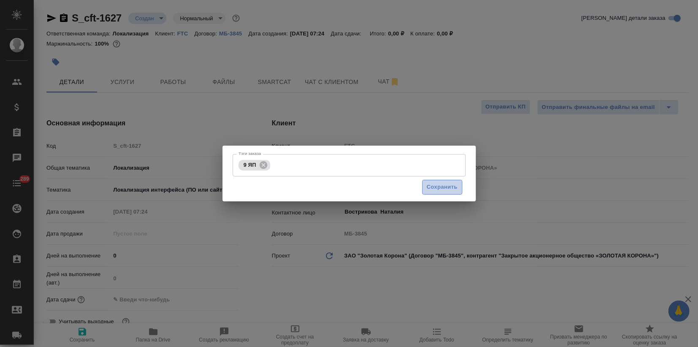
click at [430, 185] on span "Сохранить" at bounding box center [442, 187] width 31 height 10
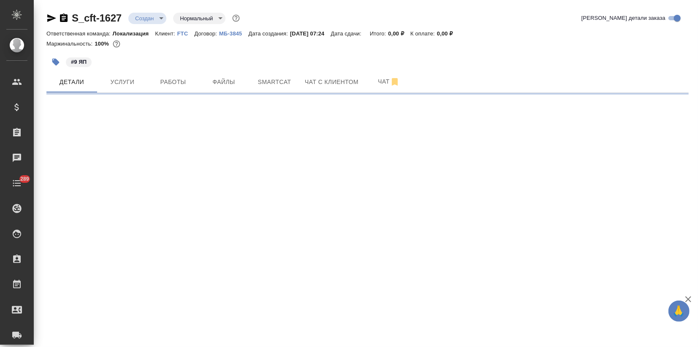
select select "RU"
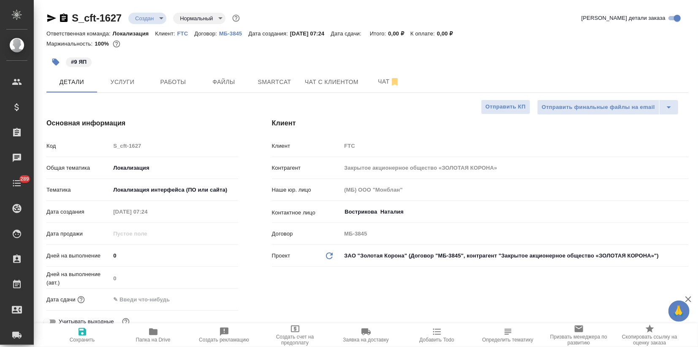
type textarea "x"
click at [107, 86] on span "Услуги" at bounding box center [122, 82] width 41 height 11
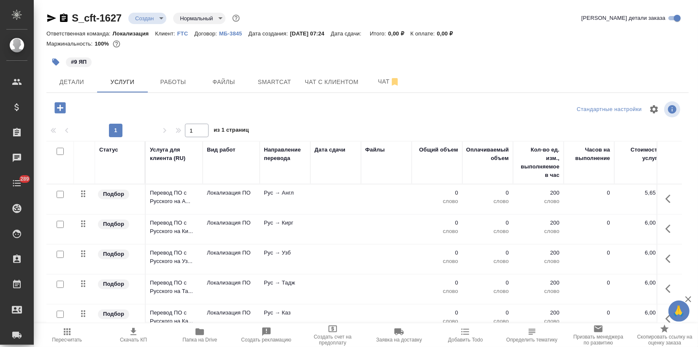
drag, startPoint x: 61, startPoint y: 149, endPoint x: 125, endPoint y: 209, distance: 87.6
click at [61, 149] on input "checkbox" at bounding box center [60, 151] width 7 height 7
checkbox input "true"
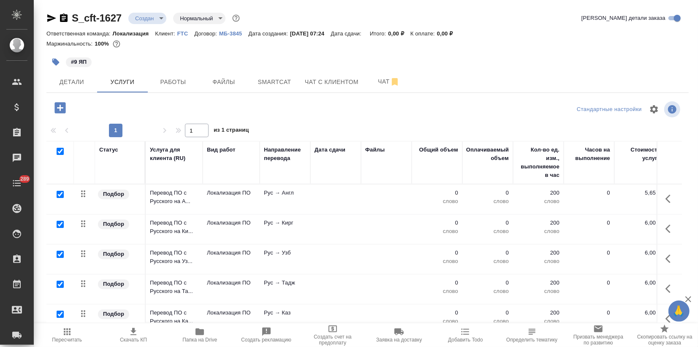
checkbox input "true"
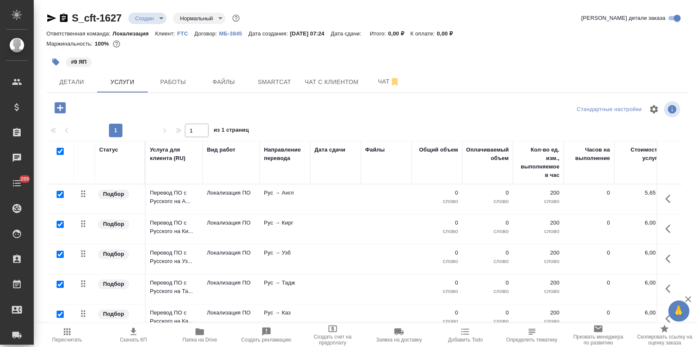
checkbox input "true"
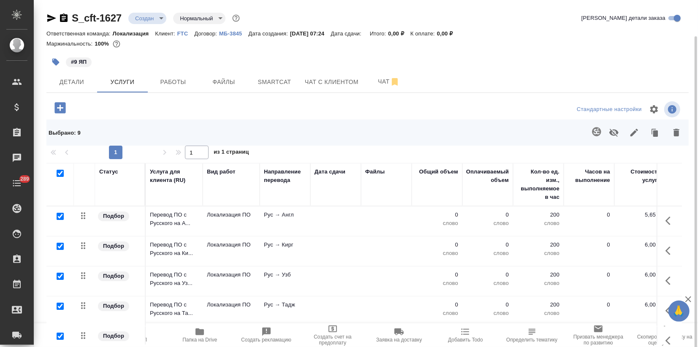
scroll to position [19, 0]
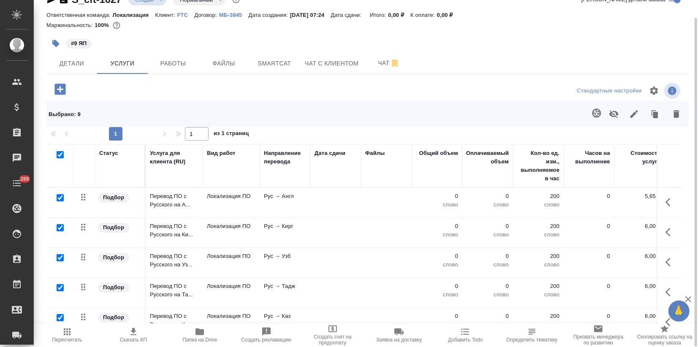
click at [633, 119] on button "button" at bounding box center [634, 114] width 20 height 22
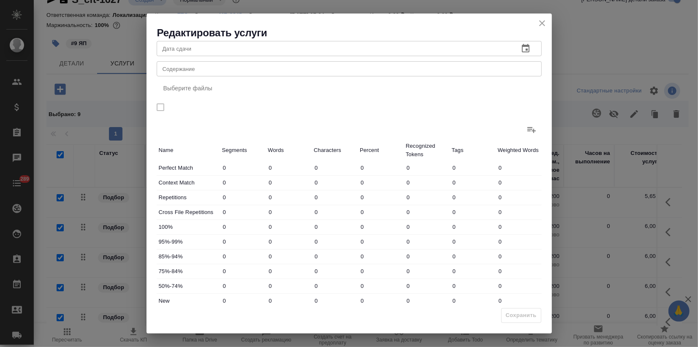
scroll to position [98, 0]
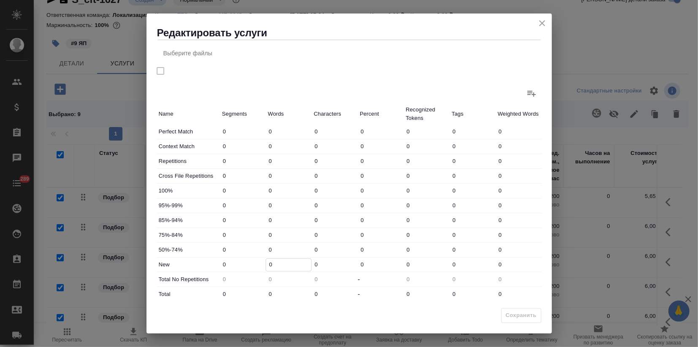
click at [269, 266] on input "0" at bounding box center [288, 265] width 45 height 12
type input "4"
drag, startPoint x: 275, startPoint y: 290, endPoint x: 268, endPoint y: 290, distance: 7.6
click at [268, 290] on input "04" at bounding box center [288, 294] width 45 height 12
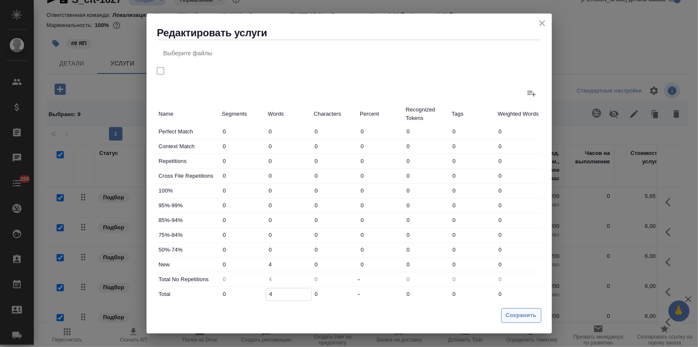
type input "4"
click at [517, 319] on span "Сохранить" at bounding box center [521, 316] width 31 height 10
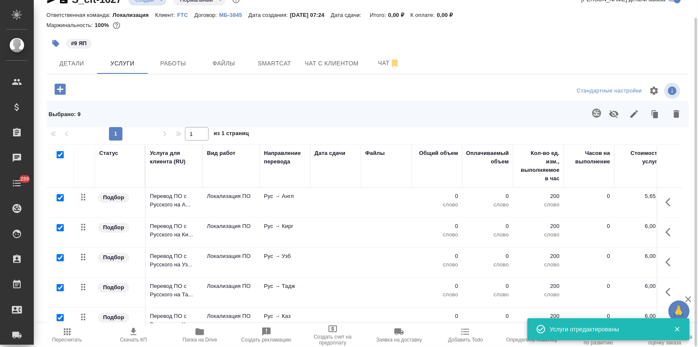
click at [72, 331] on span "Пересчитать" at bounding box center [67, 335] width 56 height 16
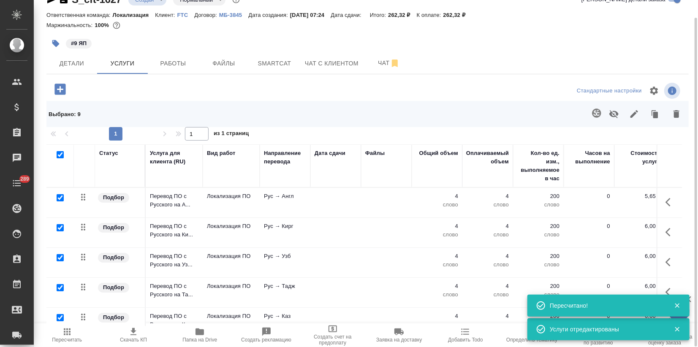
scroll to position [0, 0]
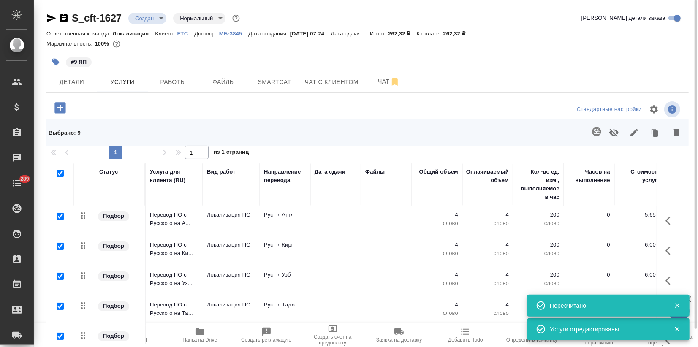
click at [148, 18] on body "🙏 .cls-1 fill:#fff; AWATERA Zagorodnikh Viktoria Клиенты Спецификации Заказы 0 …" at bounding box center [349, 173] width 698 height 347
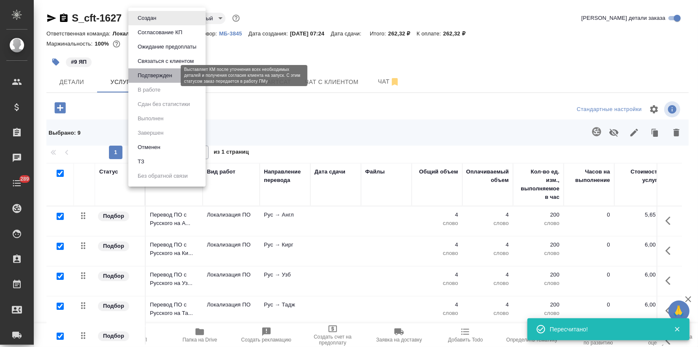
click at [156, 72] on button "Подтвержден" at bounding box center [155, 75] width 40 height 9
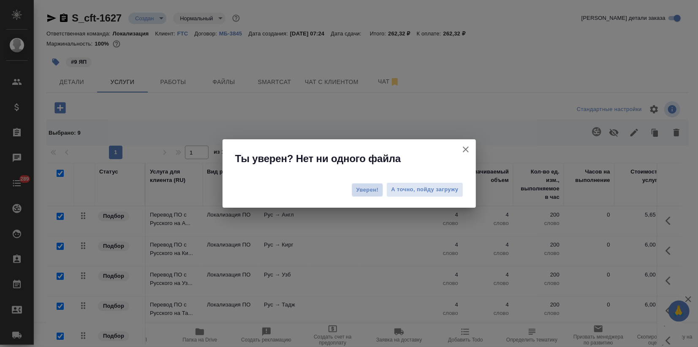
click at [358, 196] on button "Уверен!" at bounding box center [368, 190] width 32 height 14
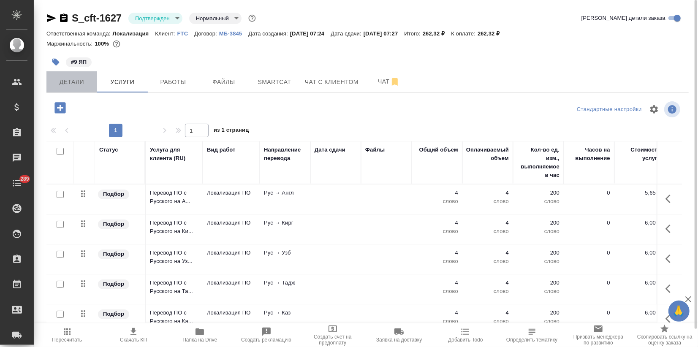
click at [75, 85] on span "Детали" at bounding box center [72, 82] width 41 height 11
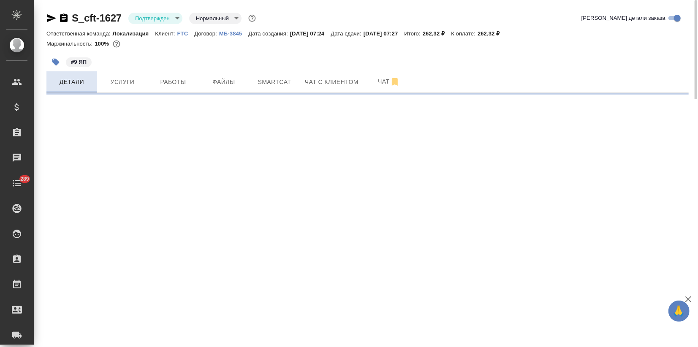
select select "RU"
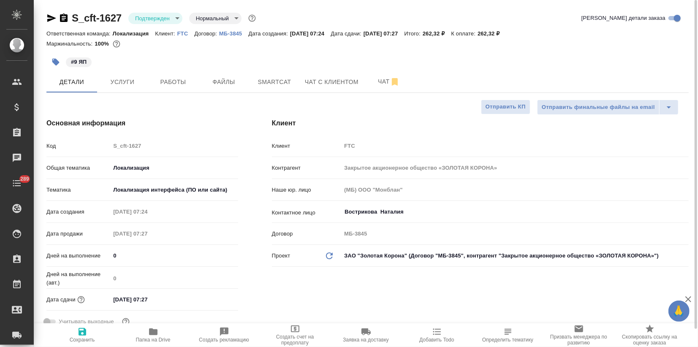
type textarea "x"
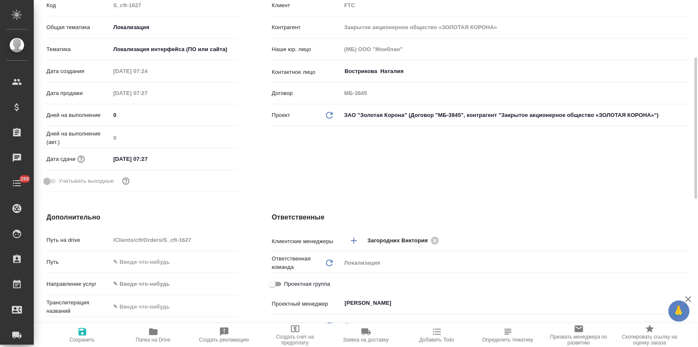
click at [166, 158] on input "02.10.2025 07:27" at bounding box center [147, 159] width 74 height 12
click at [214, 159] on icon "button" at bounding box center [214, 158] width 8 height 8
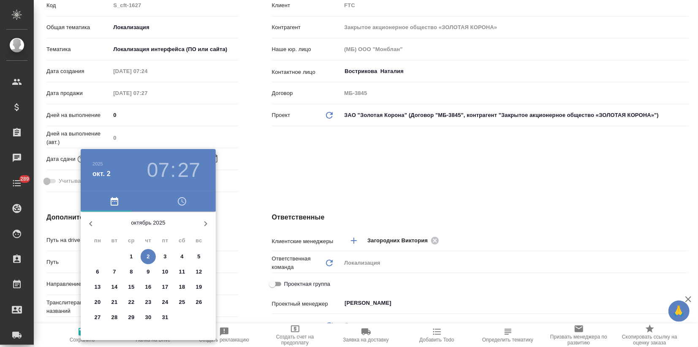
click at [151, 255] on span "2" at bounding box center [148, 257] width 15 height 8
type textarea "x"
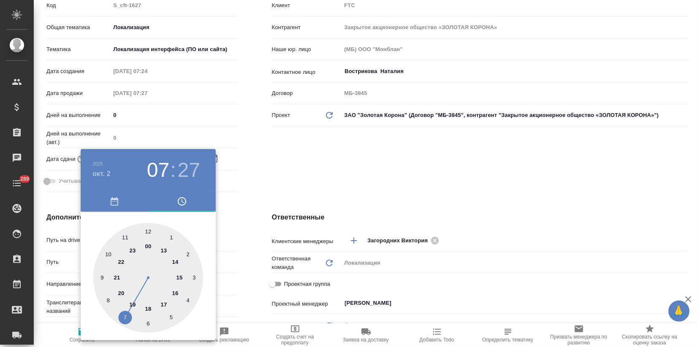
click at [163, 304] on div at bounding box center [148, 278] width 110 height 110
type input "02.10.2025 17:27"
type textarea "x"
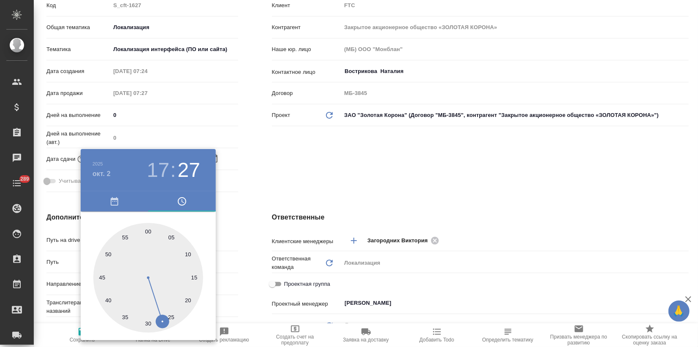
click at [146, 230] on div at bounding box center [148, 278] width 110 height 110
type input "02.10.2025 17:00"
type textarea "x"
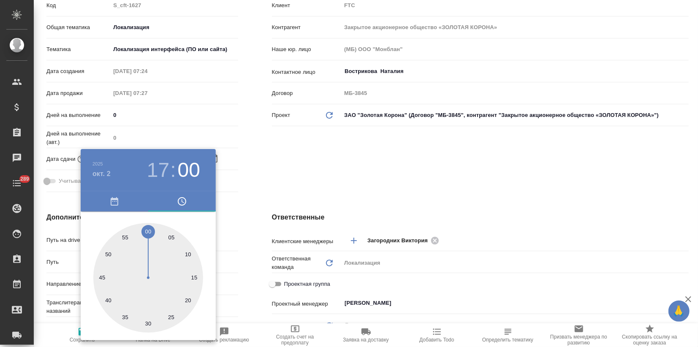
click at [280, 181] on div at bounding box center [349, 173] width 698 height 347
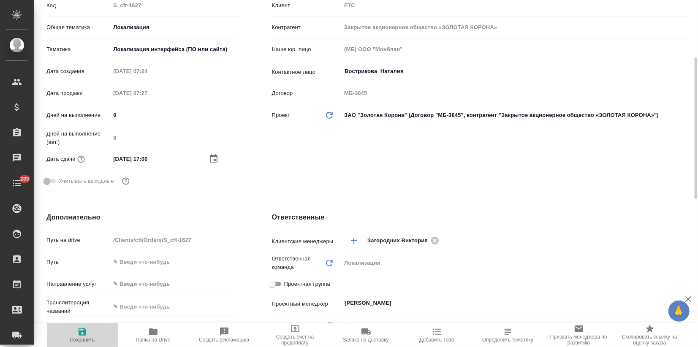
click at [80, 336] on icon "button" at bounding box center [82, 332] width 10 height 10
type textarea "x"
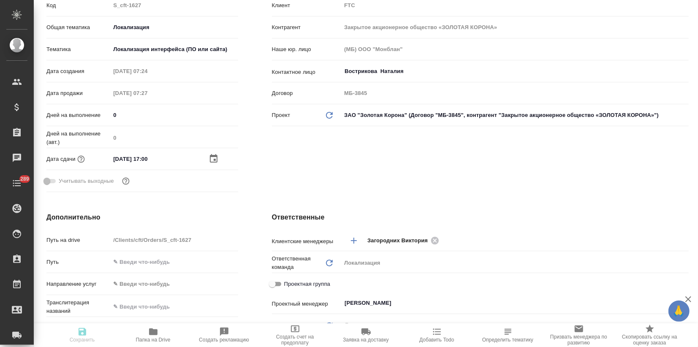
type textarea "x"
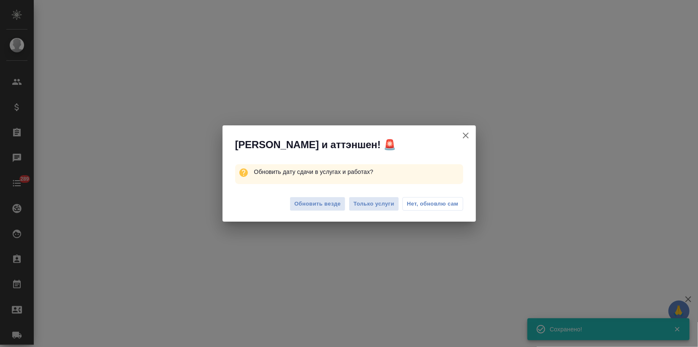
select select "RU"
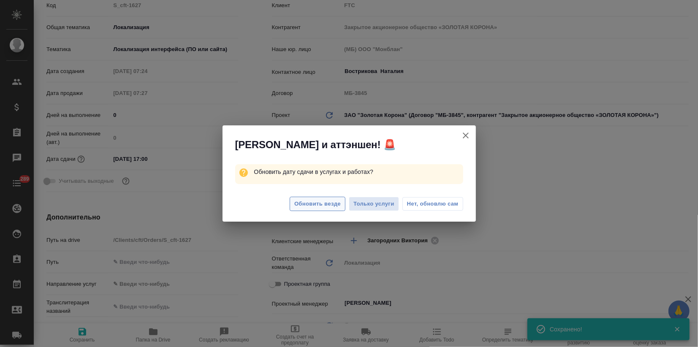
type textarea "x"
click at [334, 207] on span "Обновить везде" at bounding box center [317, 204] width 46 height 10
type textarea "x"
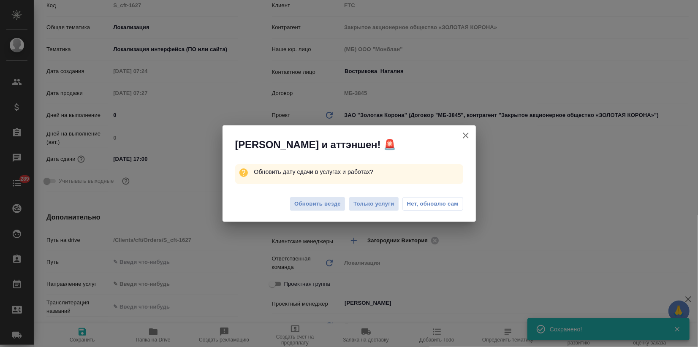
type textarea "x"
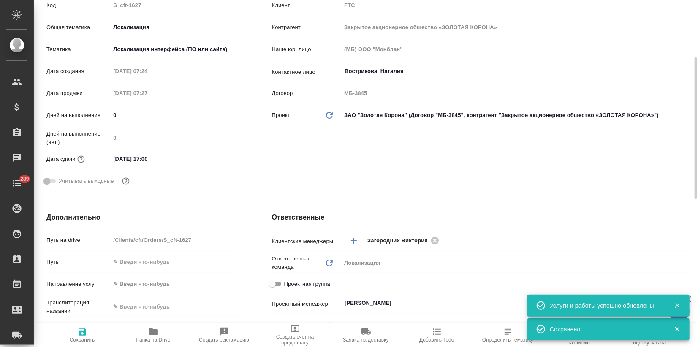
scroll to position [0, 0]
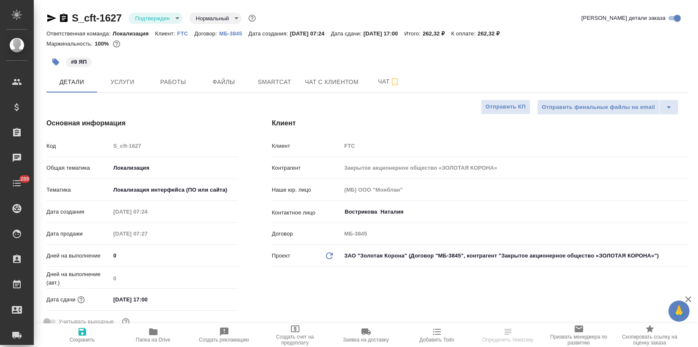
select select "RU"
click at [47, 18] on icon "button" at bounding box center [51, 18] width 10 height 10
select select "RU"
type textarea "x"
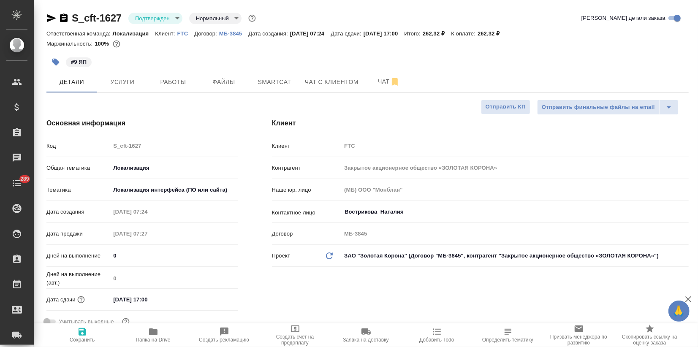
type textarea "x"
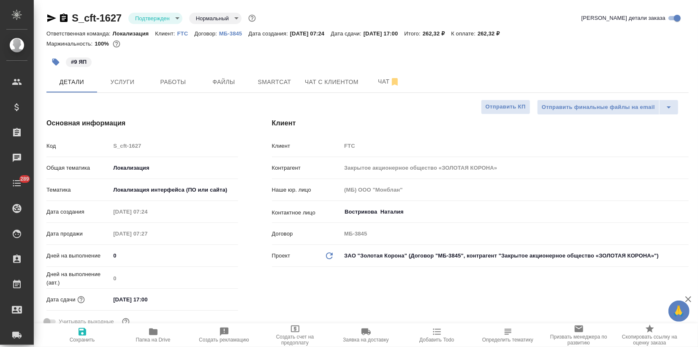
type textarea "x"
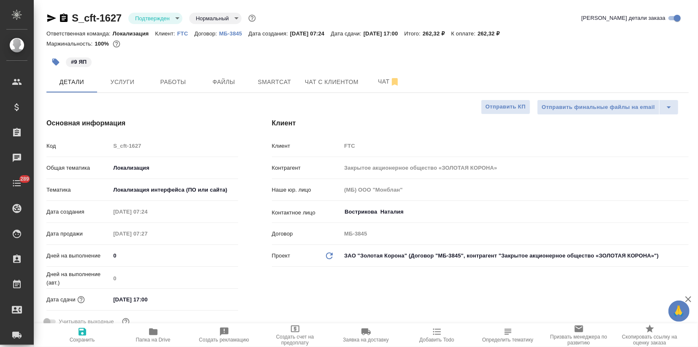
click at [690, 301] on icon "button" at bounding box center [688, 299] width 10 height 10
type textarea "x"
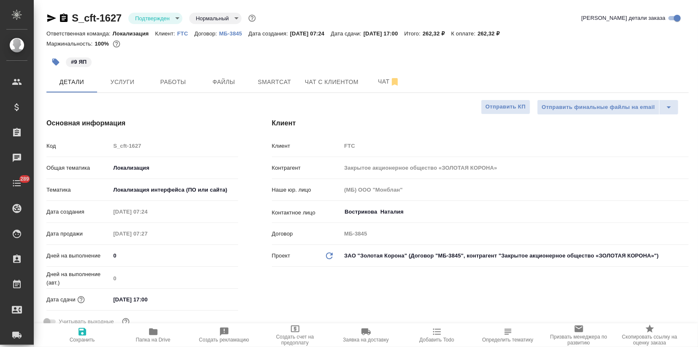
type textarea "x"
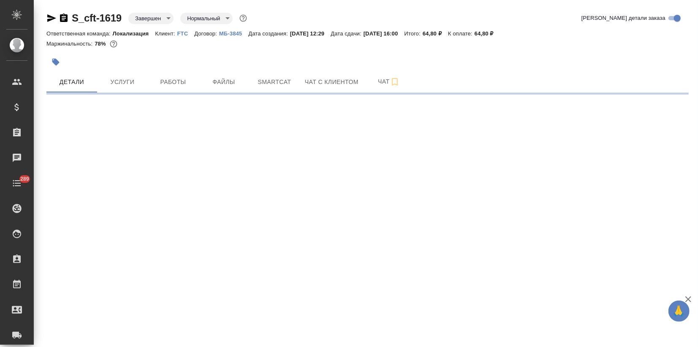
select select "RU"
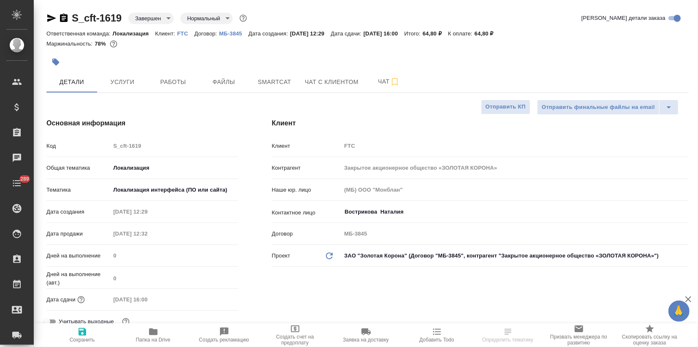
type textarea "x"
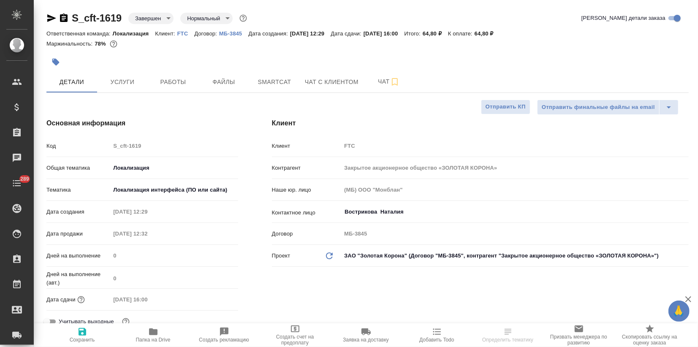
type textarea "x"
click at [115, 88] on button "Услуги" at bounding box center [122, 81] width 51 height 21
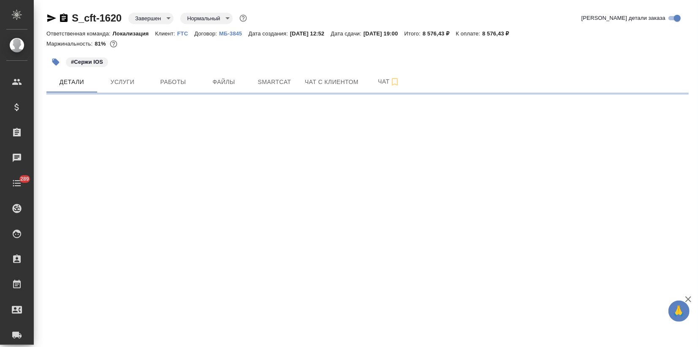
select select "RU"
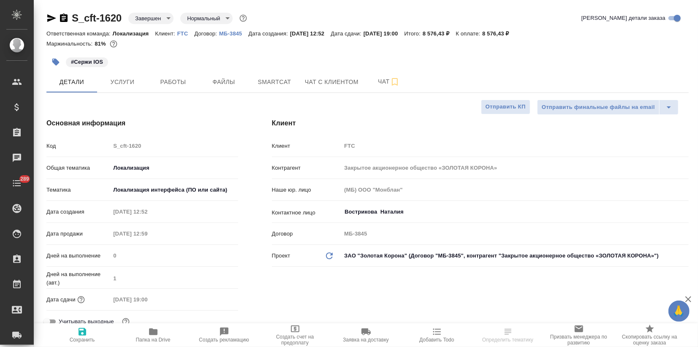
type textarea "x"
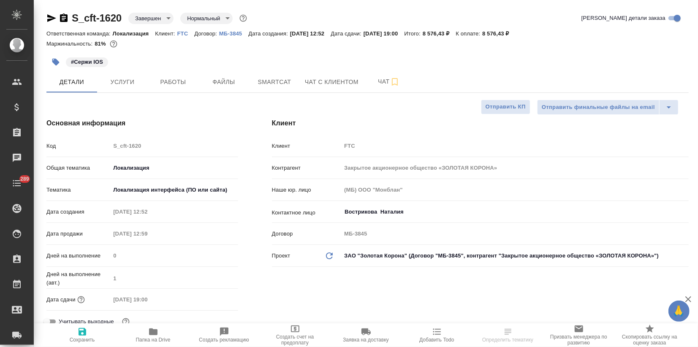
type textarea "x"
select select "RU"
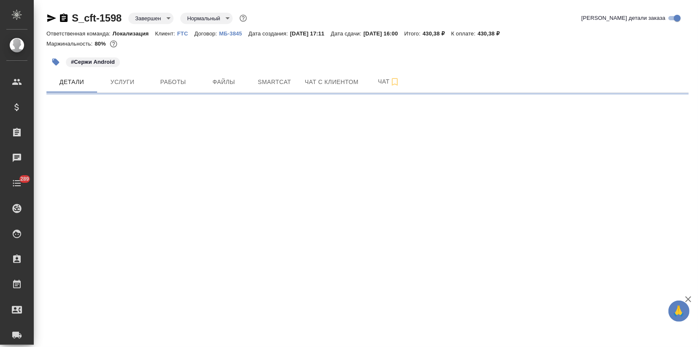
select select "RU"
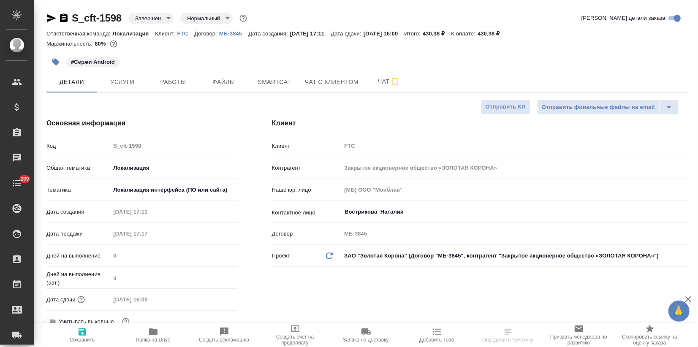
type textarea "x"
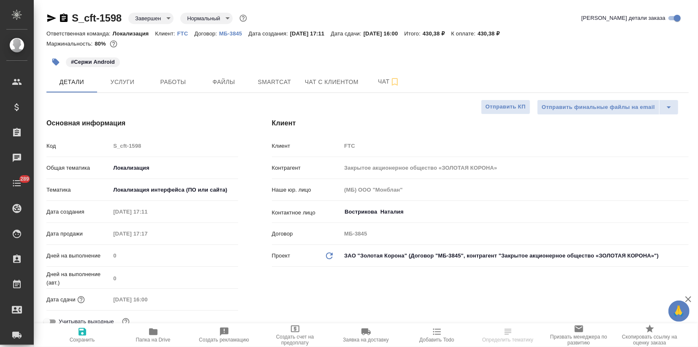
type textarea "x"
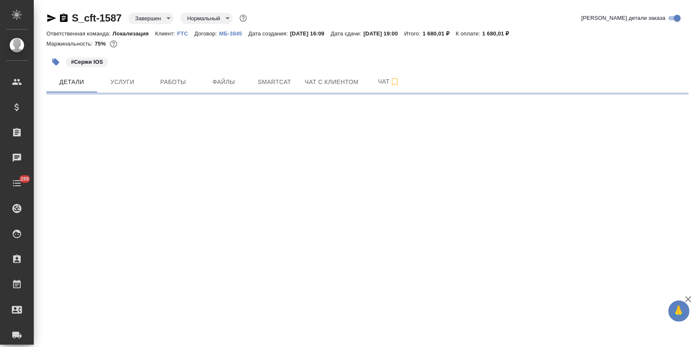
select select "RU"
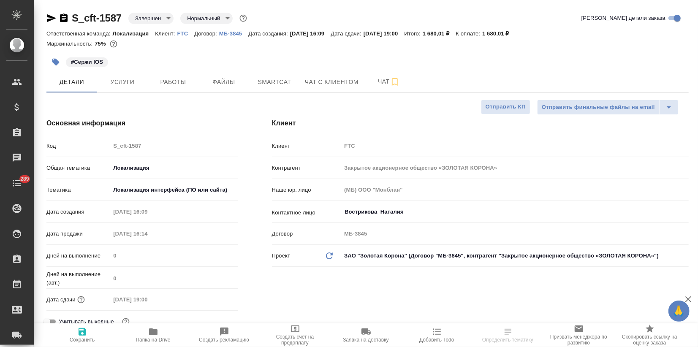
type textarea "x"
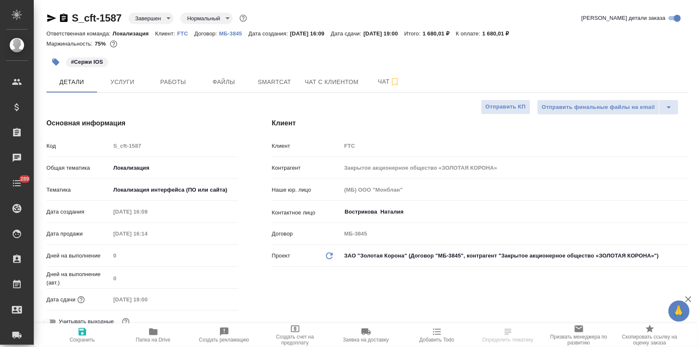
type textarea "x"
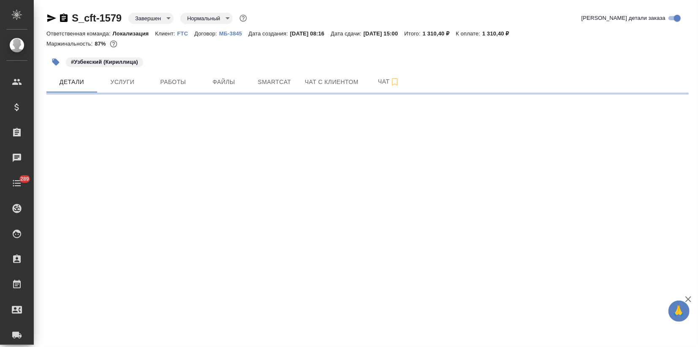
select select "RU"
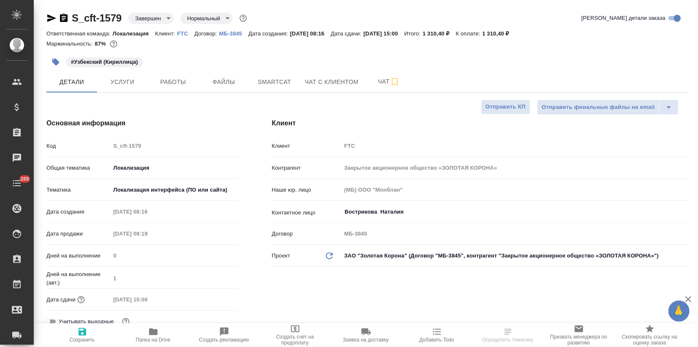
type textarea "x"
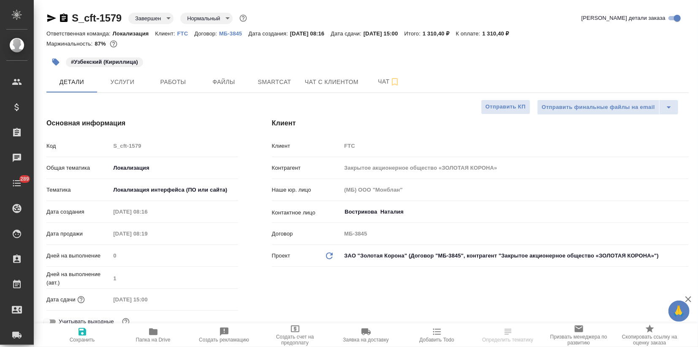
type textarea "x"
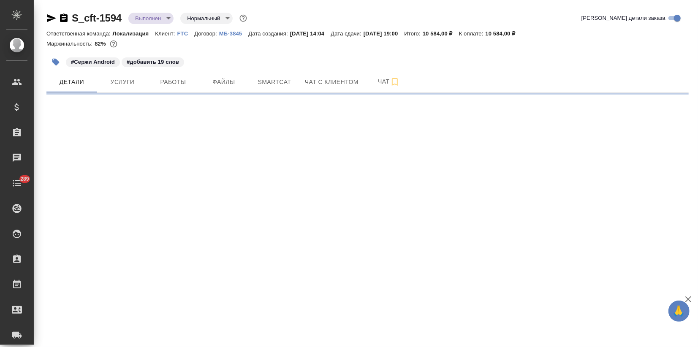
select select "RU"
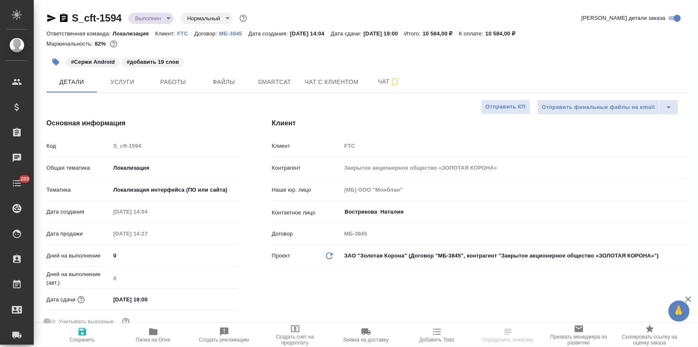
type textarea "x"
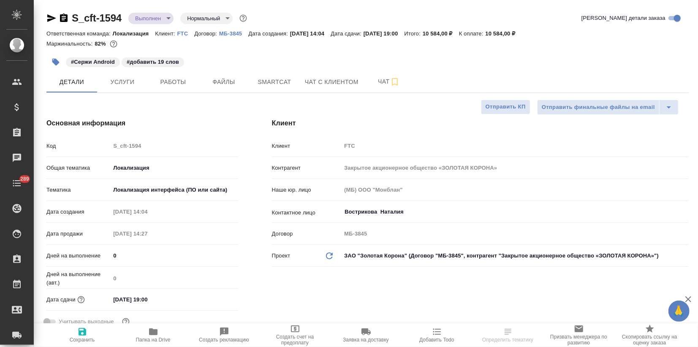
type textarea "x"
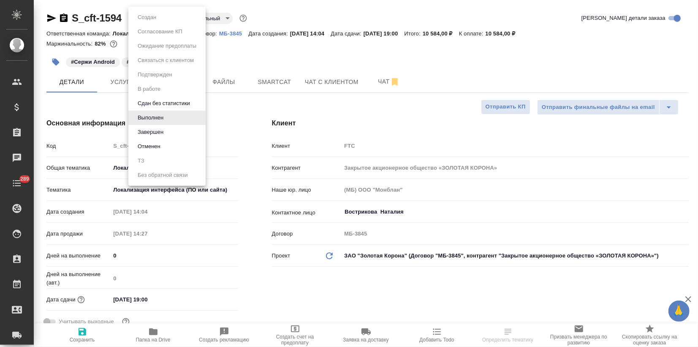
click at [149, 18] on body "🙏 .cls-1 fill:#fff; AWATERA Zagorodnikh [PERSON_NAME] Спецификации Заказы Чаты …" at bounding box center [349, 173] width 698 height 347
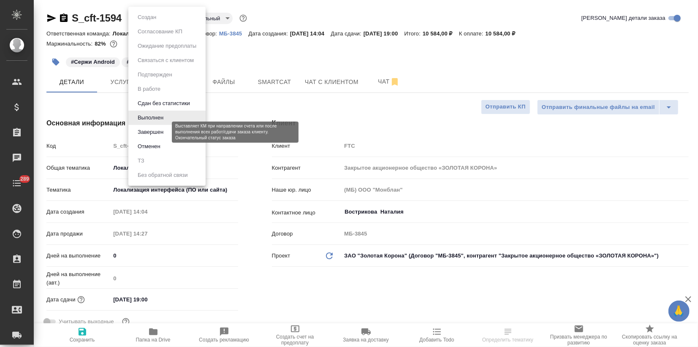
click at [148, 129] on button "Завершен" at bounding box center [150, 132] width 31 height 9
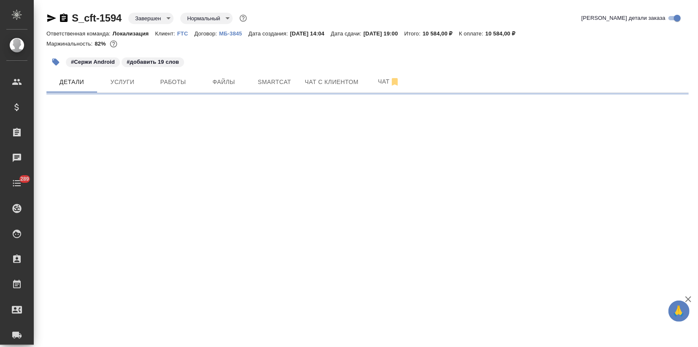
select select "RU"
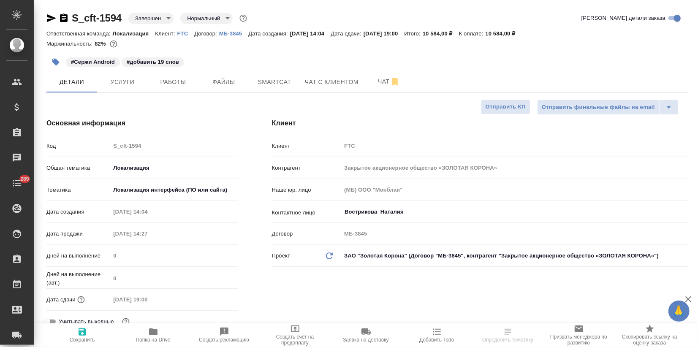
type textarea "x"
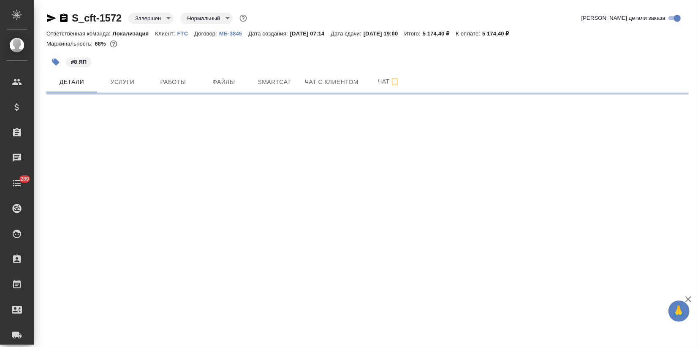
select select "RU"
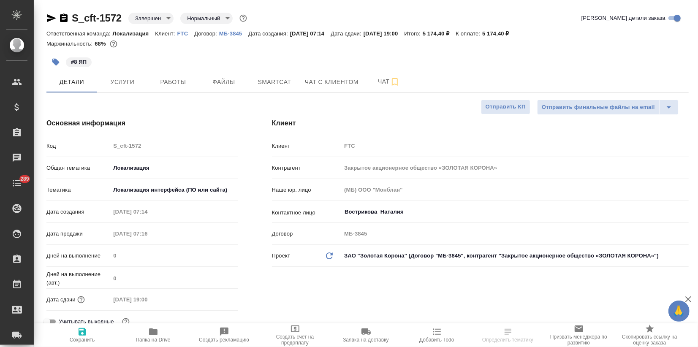
type textarea "x"
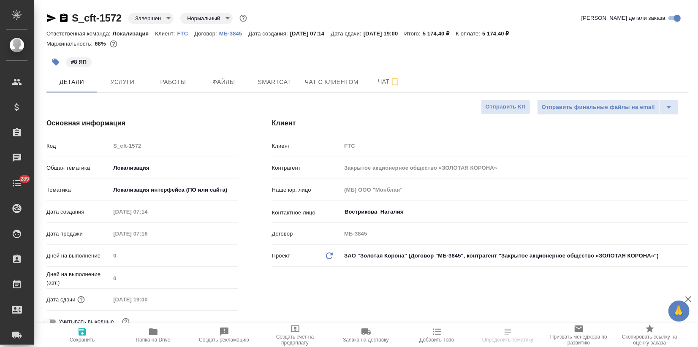
type textarea "x"
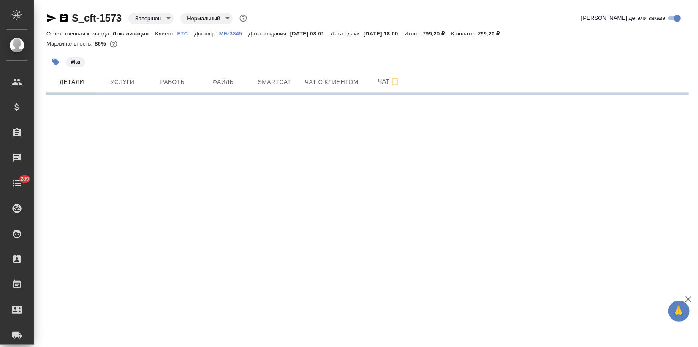
select select "RU"
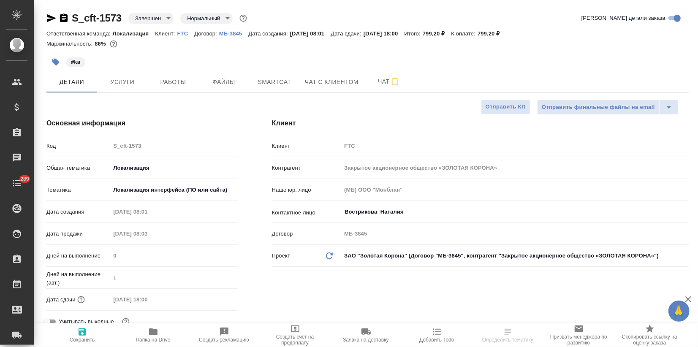
type textarea "x"
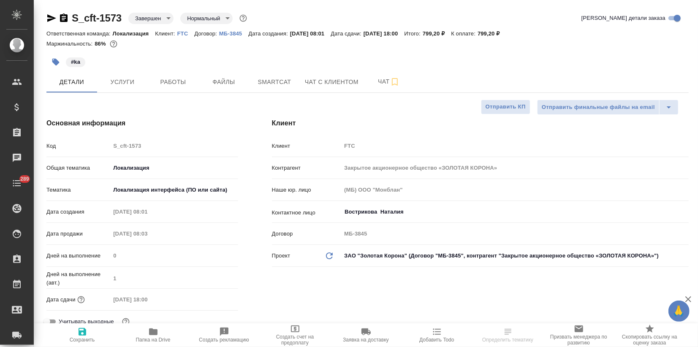
type textarea "x"
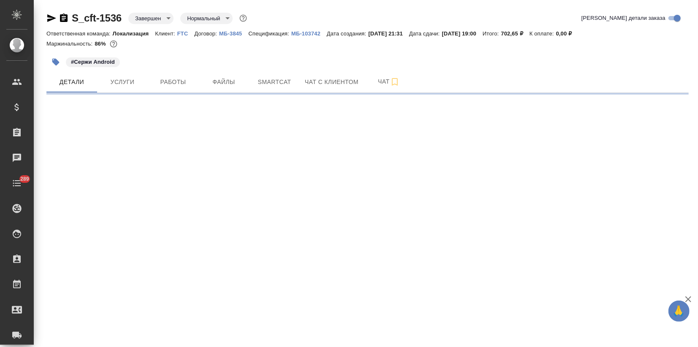
select select "RU"
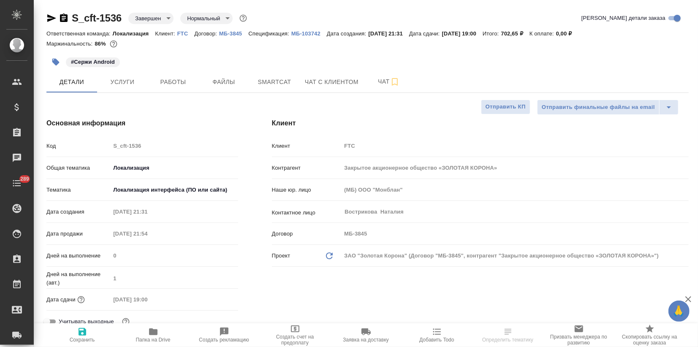
type textarea "x"
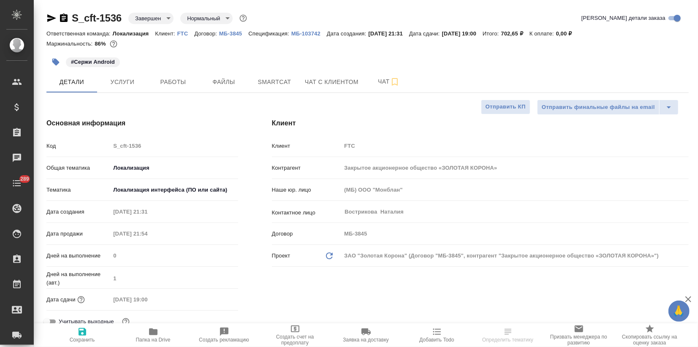
type textarea "x"
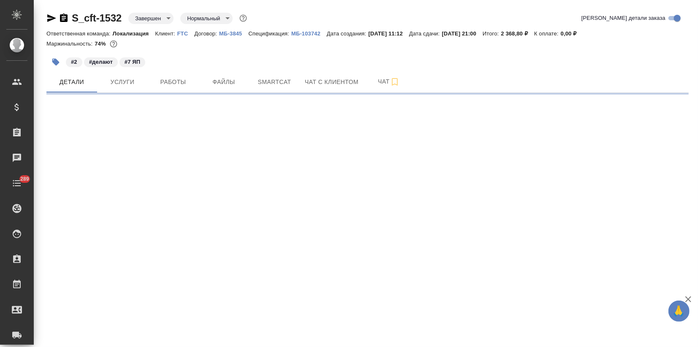
select select "RU"
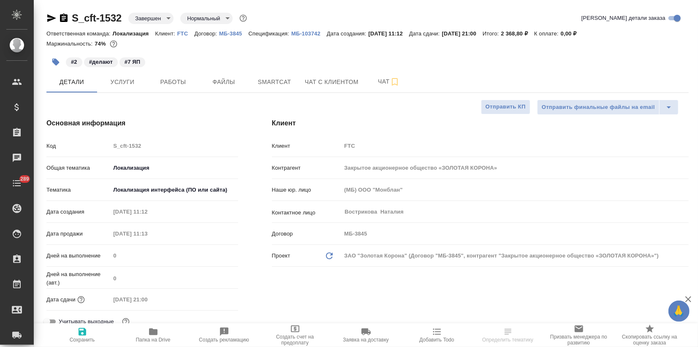
type textarea "x"
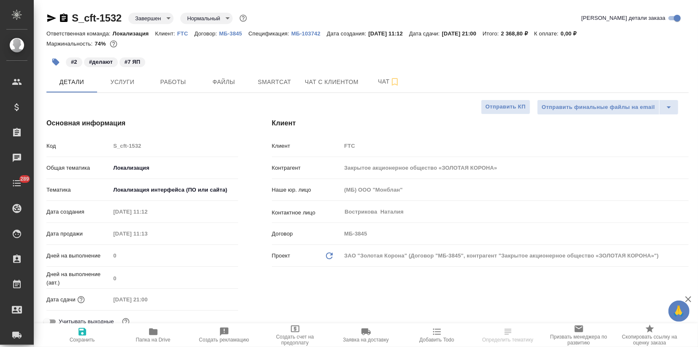
type textarea "x"
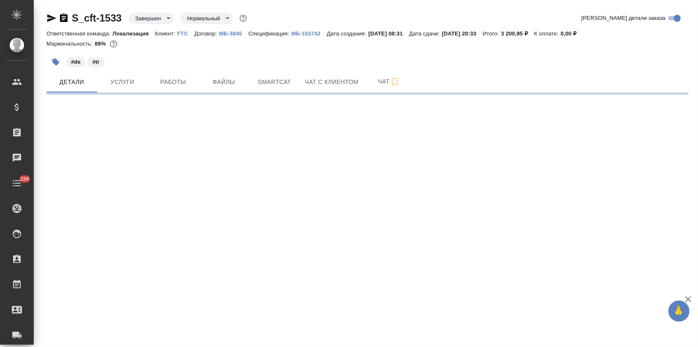
select select "RU"
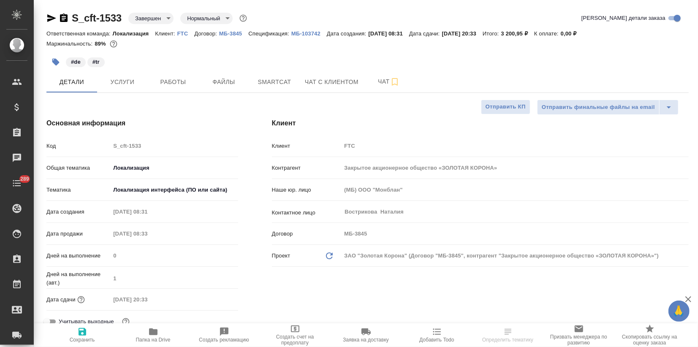
type textarea "x"
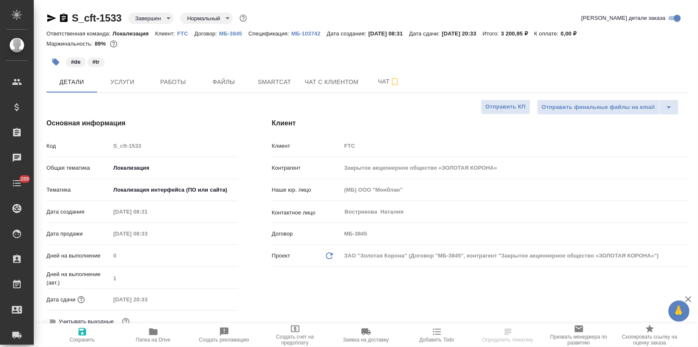
type textarea "x"
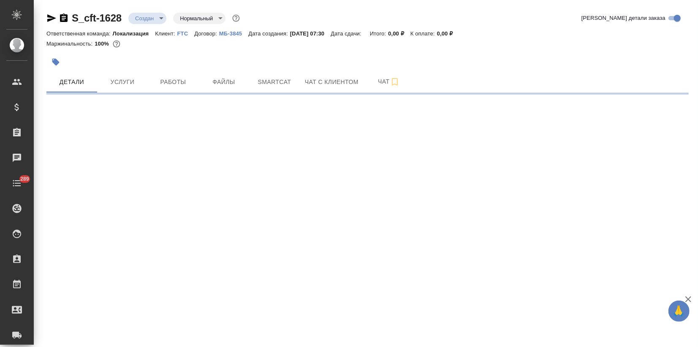
select select "RU"
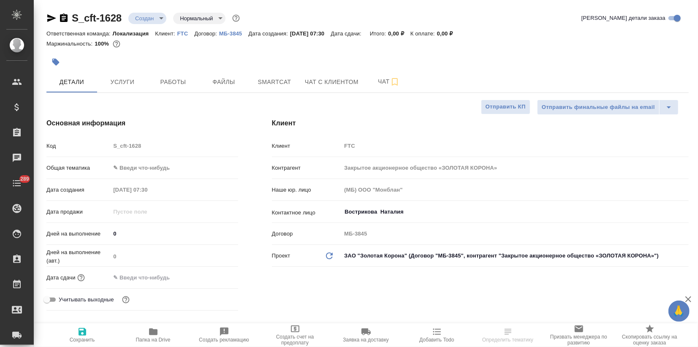
type textarea "x"
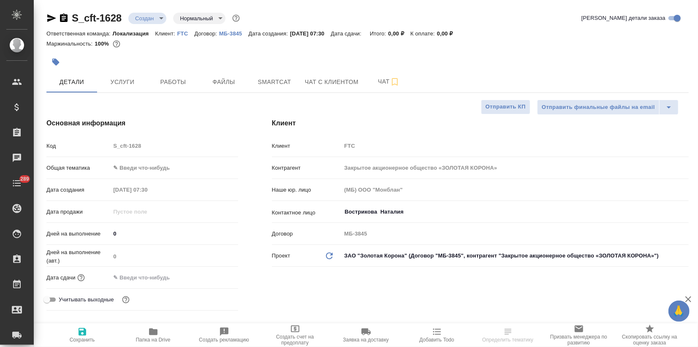
type textarea "x"
click at [132, 172] on body "🙏 .cls-1 fill:#fff; AWATERA Zagorodnikh Viktoria Клиенты Спецификации Заказы Ча…" at bounding box center [349, 173] width 698 height 347
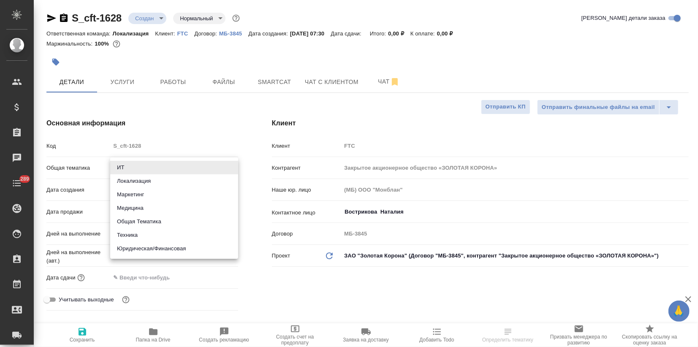
click at [133, 180] on li "Локализация" at bounding box center [174, 181] width 128 height 14
type input "local"
type textarea "x"
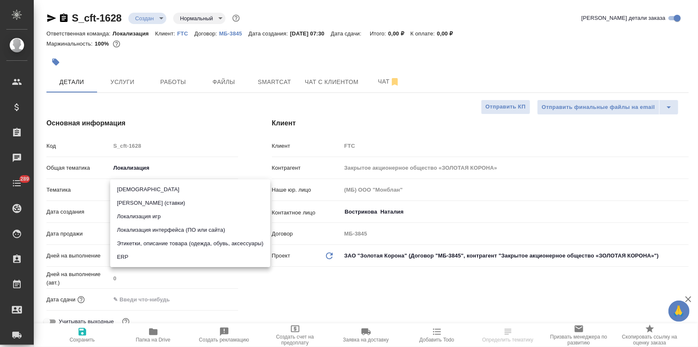
click at [123, 189] on body "🙏 .cls-1 fill:#fff; AWATERA Zagorodnikh Viktoria Клиенты Спецификации Заказы Ча…" at bounding box center [349, 173] width 698 height 347
click at [166, 229] on li "Локализация интерфейса (ПО или сайта)" at bounding box center [190, 230] width 160 height 14
type textarea "x"
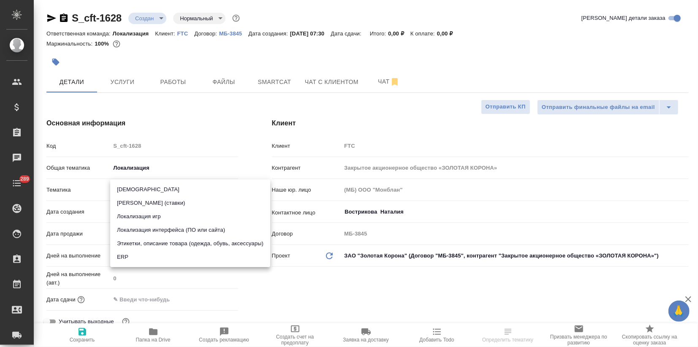
type input "5a8b8b956a9677013d343e0d"
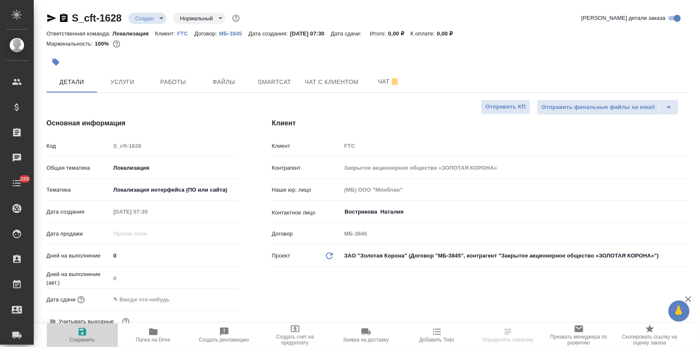
click at [88, 333] on span "Сохранить" at bounding box center [82, 335] width 61 height 16
type textarea "x"
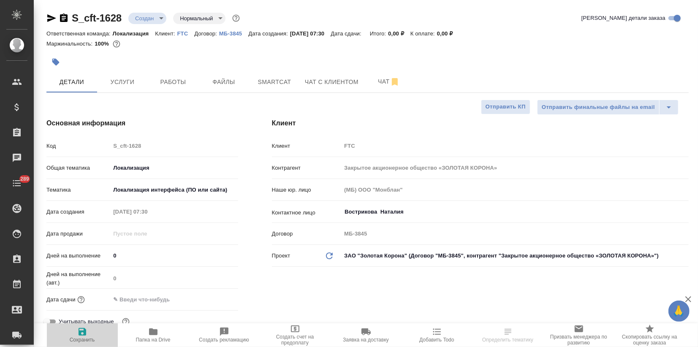
type textarea "x"
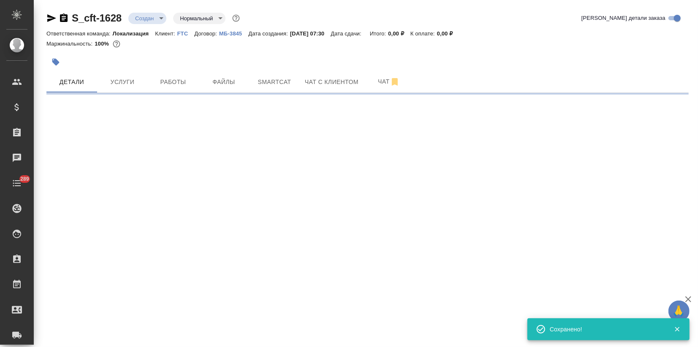
select select "RU"
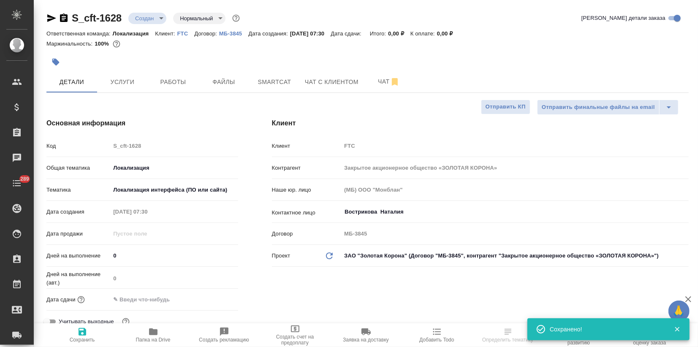
type textarea "x"
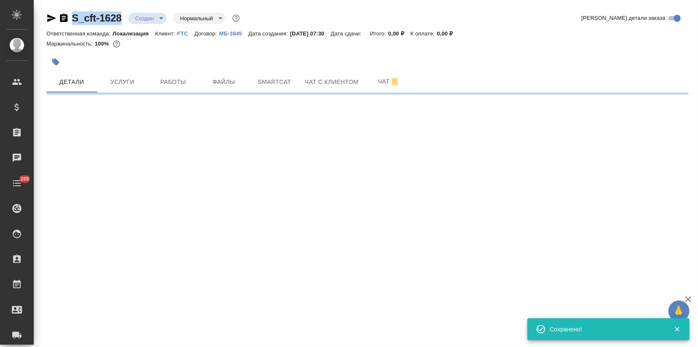
select select "RU"
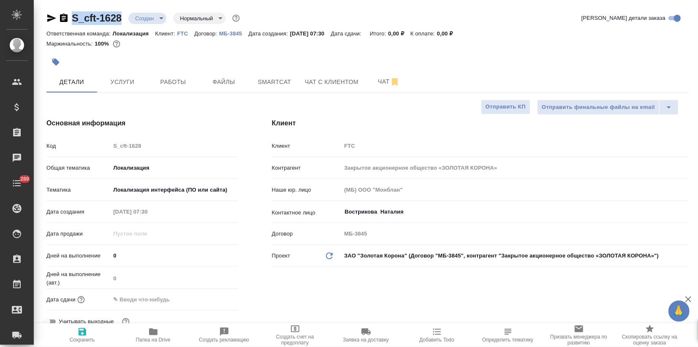
type textarea "x"
drag, startPoint x: 70, startPoint y: 14, endPoint x: 122, endPoint y: 15, distance: 51.5
click at [122, 15] on div "S_cft-1628 Создан new Нормальный normal" at bounding box center [143, 18] width 195 height 14
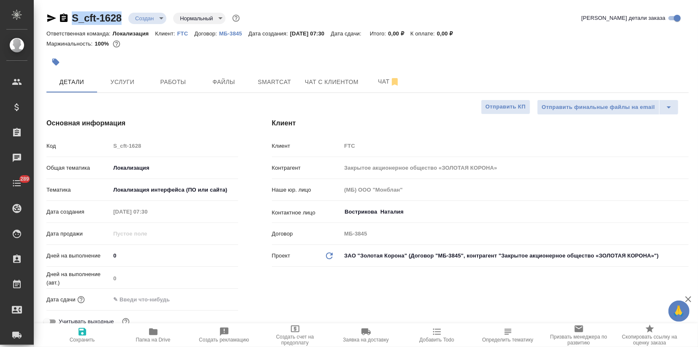
copy link "S_cft-1628"
type textarea "x"
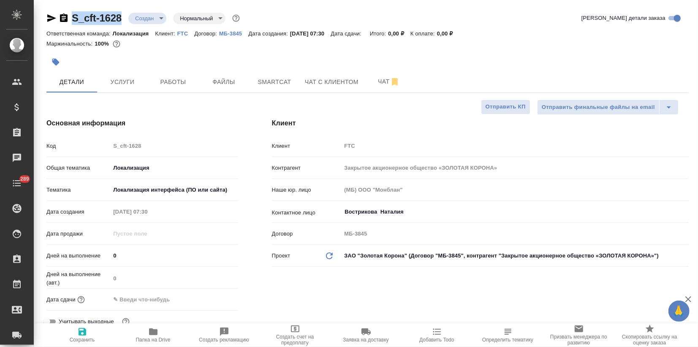
type textarea "x"
click at [127, 84] on span "Услуги" at bounding box center [122, 82] width 41 height 11
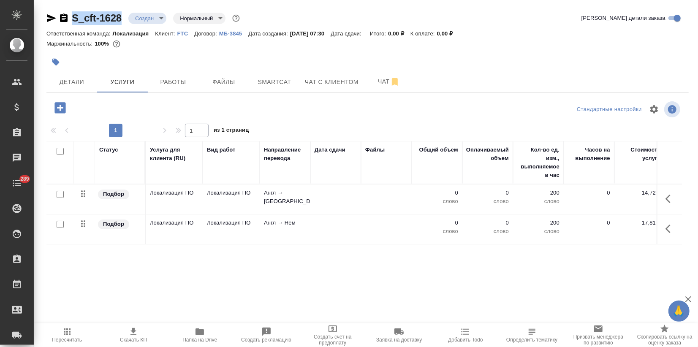
drag, startPoint x: 60, startPoint y: 151, endPoint x: 105, endPoint y: 157, distance: 45.6
click at [60, 150] on input "checkbox" at bounding box center [60, 151] width 7 height 7
checkbox input "true"
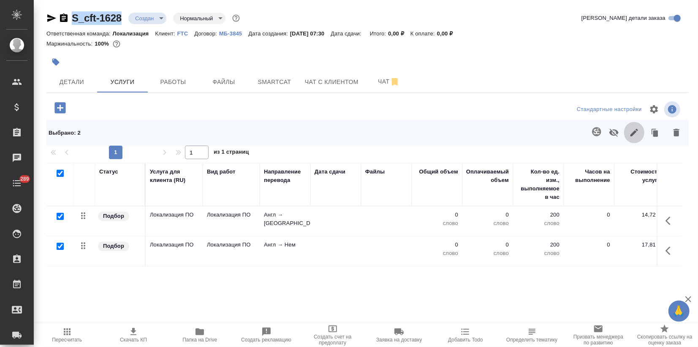
click at [633, 131] on icon "button" at bounding box center [634, 133] width 10 height 10
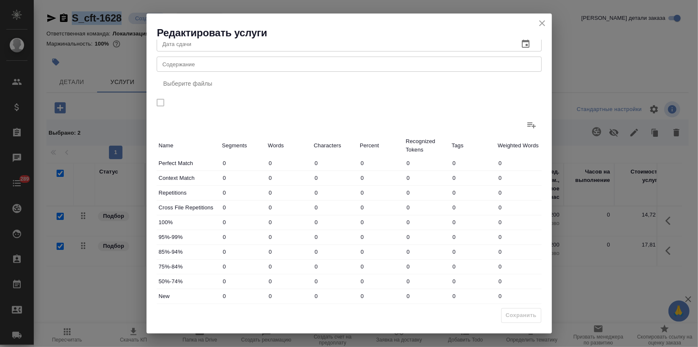
scroll to position [62, 0]
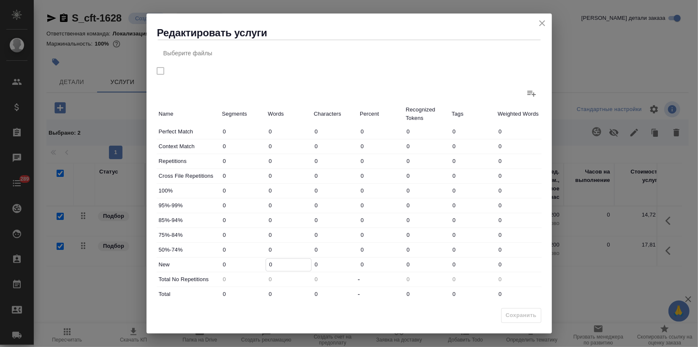
drag, startPoint x: 280, startPoint y: 267, endPoint x: 254, endPoint y: 266, distance: 26.2
click at [254, 266] on div "New 0 0 0 0 0 0 0" at bounding box center [349, 265] width 385 height 14
type input "5"
drag, startPoint x: 278, startPoint y: 294, endPoint x: 270, endPoint y: 291, distance: 8.0
click at [260, 293] on div "Total 0 0 0 - 0 0 0" at bounding box center [349, 294] width 385 height 14
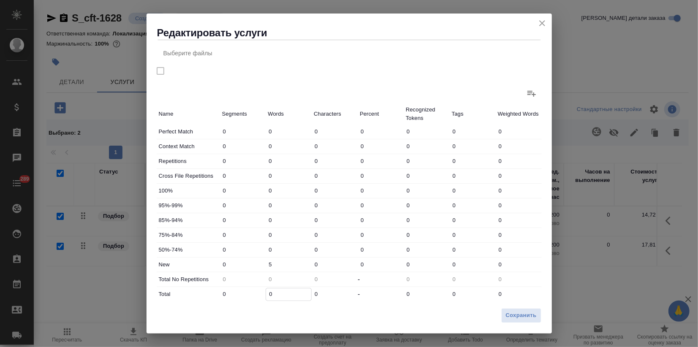
type input "5"
click at [520, 320] on span "Сохранить" at bounding box center [521, 316] width 31 height 10
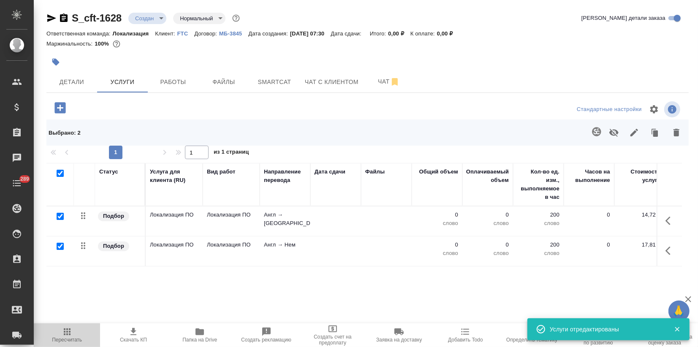
click at [63, 333] on icon "button" at bounding box center [67, 332] width 10 height 10
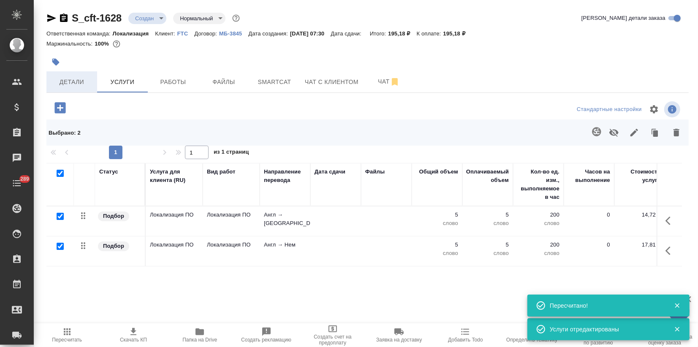
click at [59, 91] on button "Детали" at bounding box center [71, 81] width 51 height 21
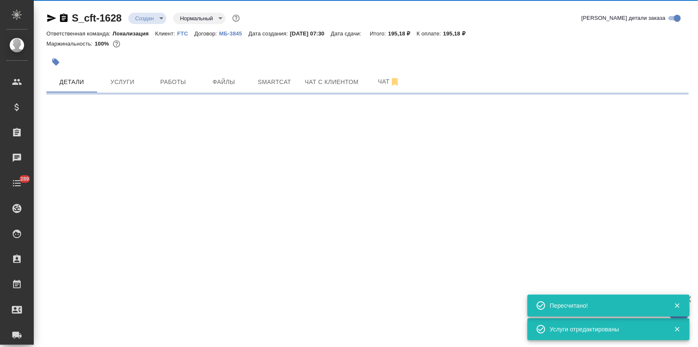
select select "RU"
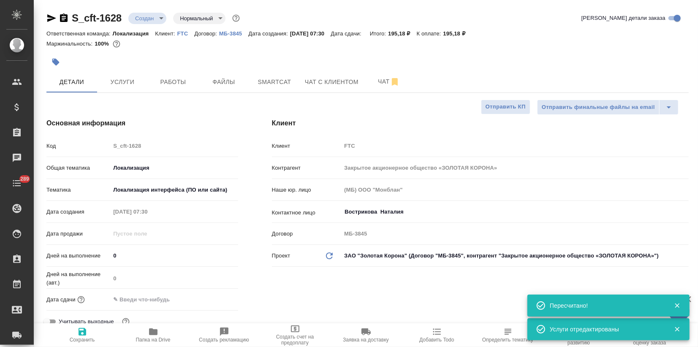
type textarea "x"
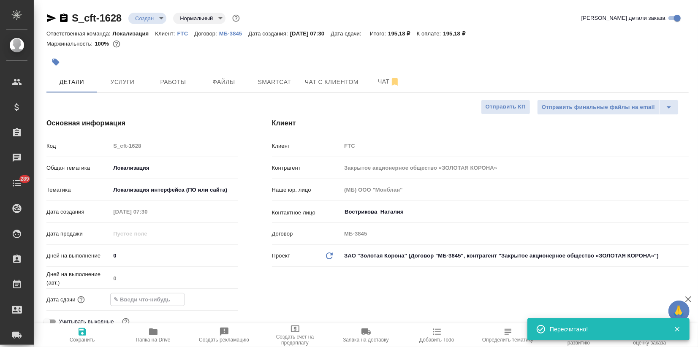
click at [130, 294] on input "text" at bounding box center [148, 299] width 74 height 12
click at [211, 299] on icon "button" at bounding box center [214, 299] width 10 height 10
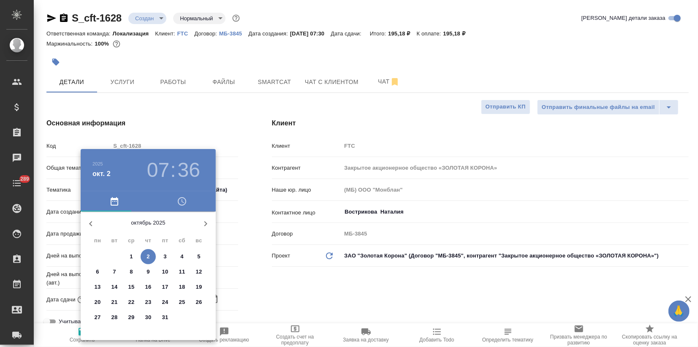
click at [150, 257] on span "2" at bounding box center [148, 257] width 15 height 8
type input "02.10.2025 07:36"
type textarea "x"
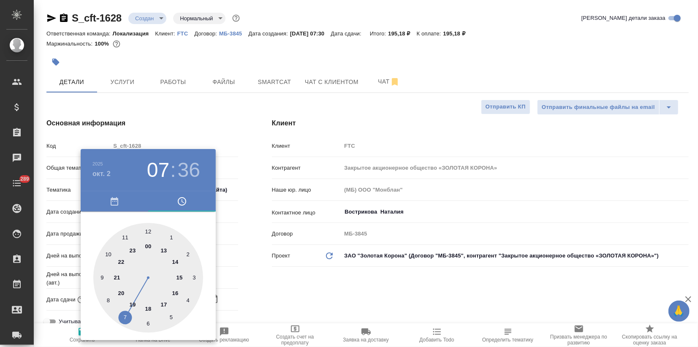
click at [162, 305] on div at bounding box center [148, 278] width 110 height 110
type input "02.10.2025 17:36"
type textarea "x"
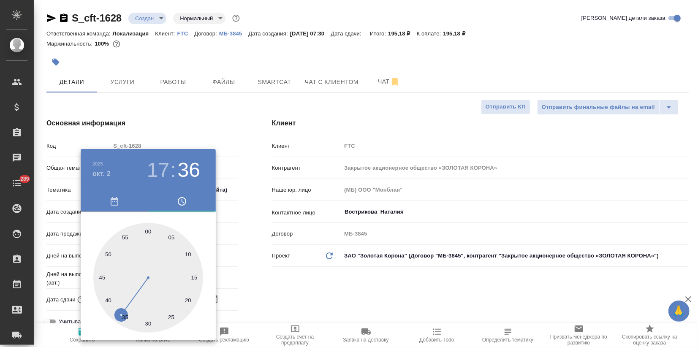
click at [148, 232] on div at bounding box center [148, 278] width 110 height 110
type input "02.10.2025 17:00"
type textarea "x"
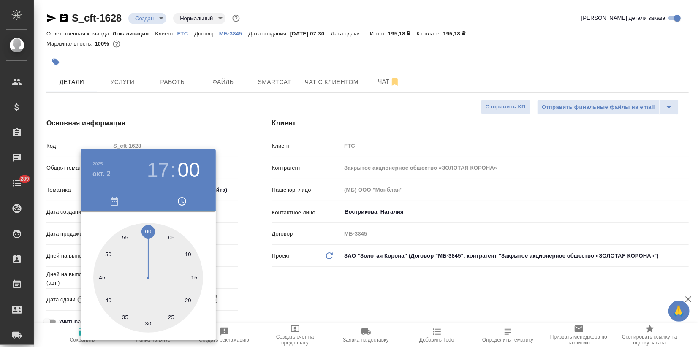
click at [173, 133] on div at bounding box center [349, 173] width 698 height 347
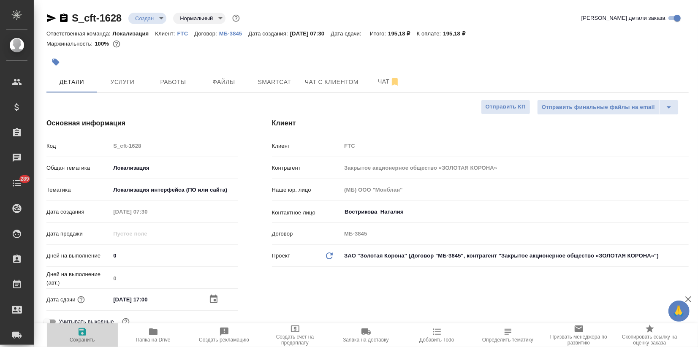
click at [84, 333] on icon "button" at bounding box center [83, 332] width 8 height 8
type textarea "x"
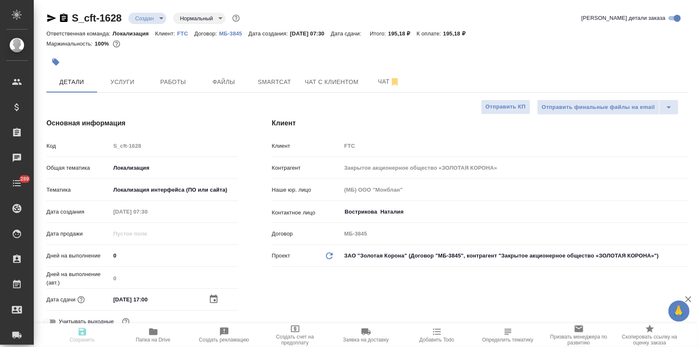
type textarea "x"
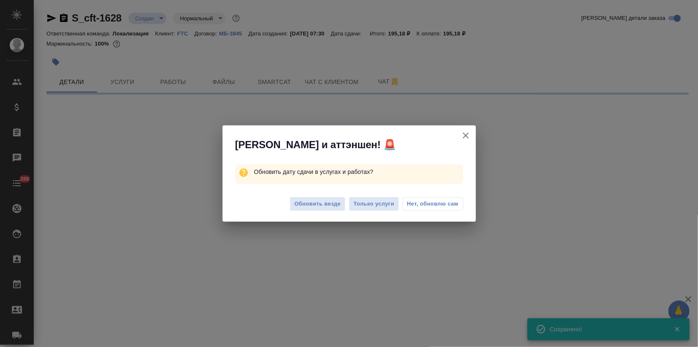
select select "RU"
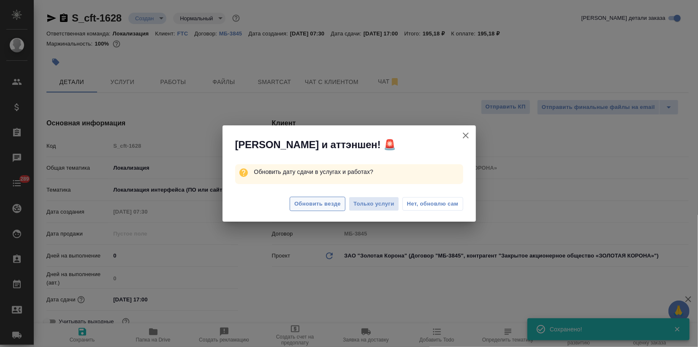
type textarea "x"
click at [304, 198] on button "Обновить везде" at bounding box center [318, 204] width 56 height 15
type textarea "x"
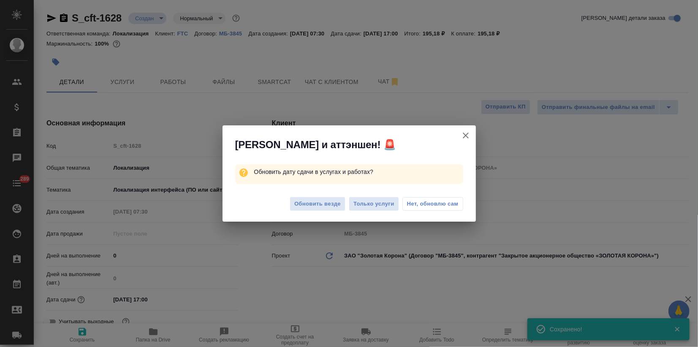
type textarea "x"
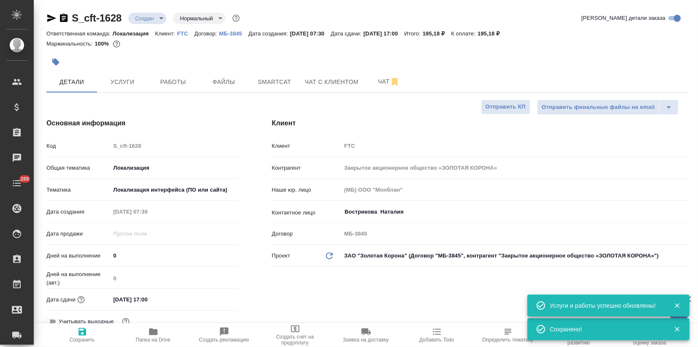
click at [156, 17] on body "🙏 .cls-1 fill:#fff; AWATERA Zagorodnikh Viktoria Клиенты Спецификации Заказы 0 …" at bounding box center [349, 173] width 698 height 347
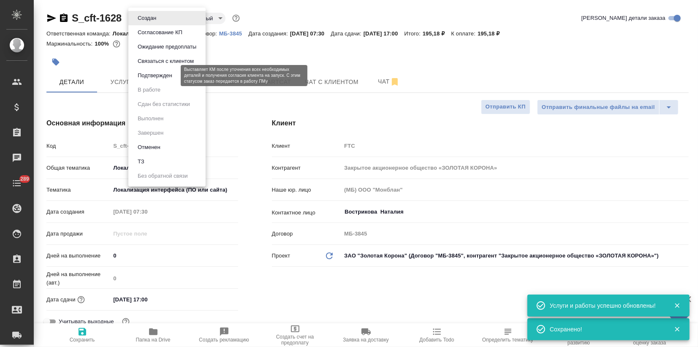
click at [152, 73] on button "Подтвержден" at bounding box center [155, 75] width 40 height 9
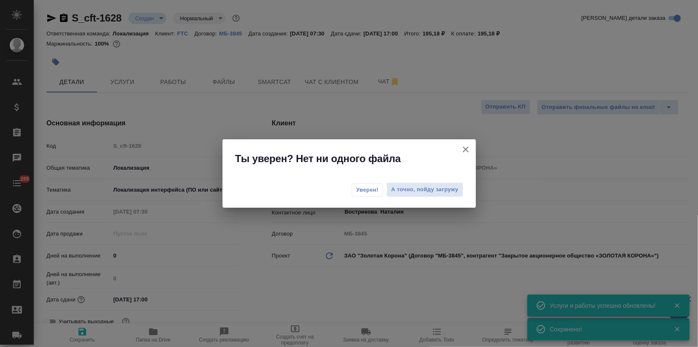
click at [359, 192] on span "Уверен!" at bounding box center [367, 190] width 22 height 8
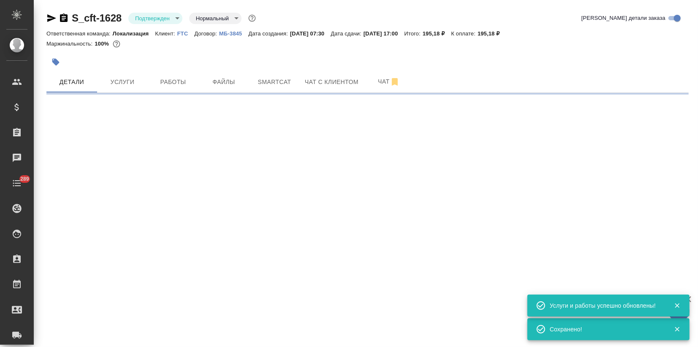
select select "RU"
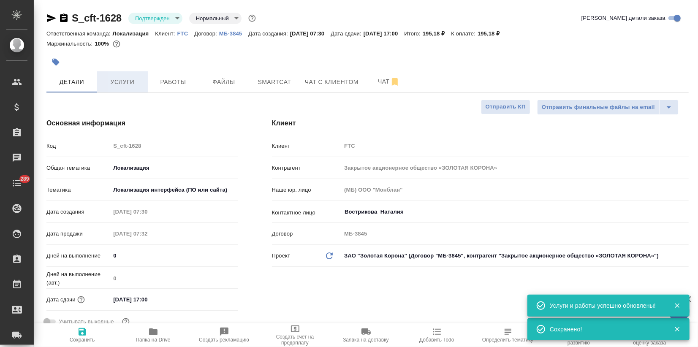
type textarea "x"
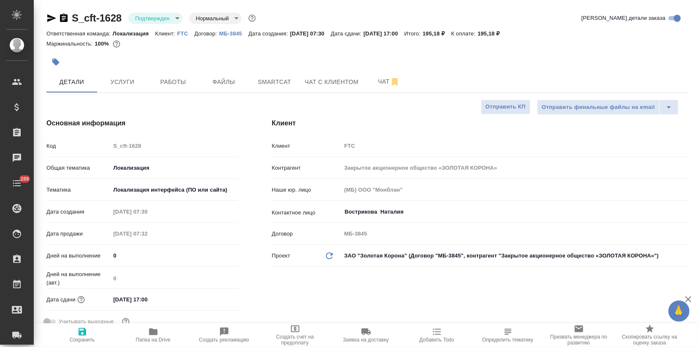
click at [49, 16] on icon "button" at bounding box center [51, 18] width 9 height 8
type textarea "x"
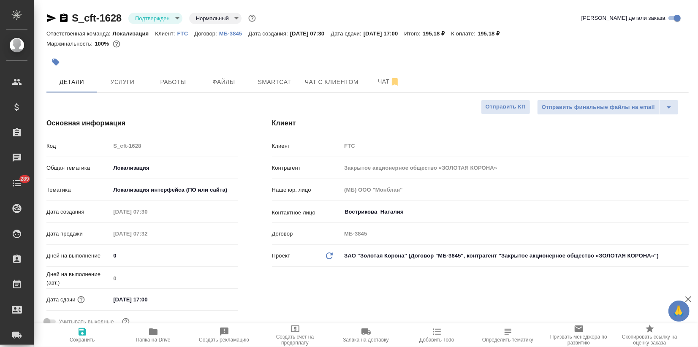
type textarea "x"
